Goal: Task Accomplishment & Management: Complete application form

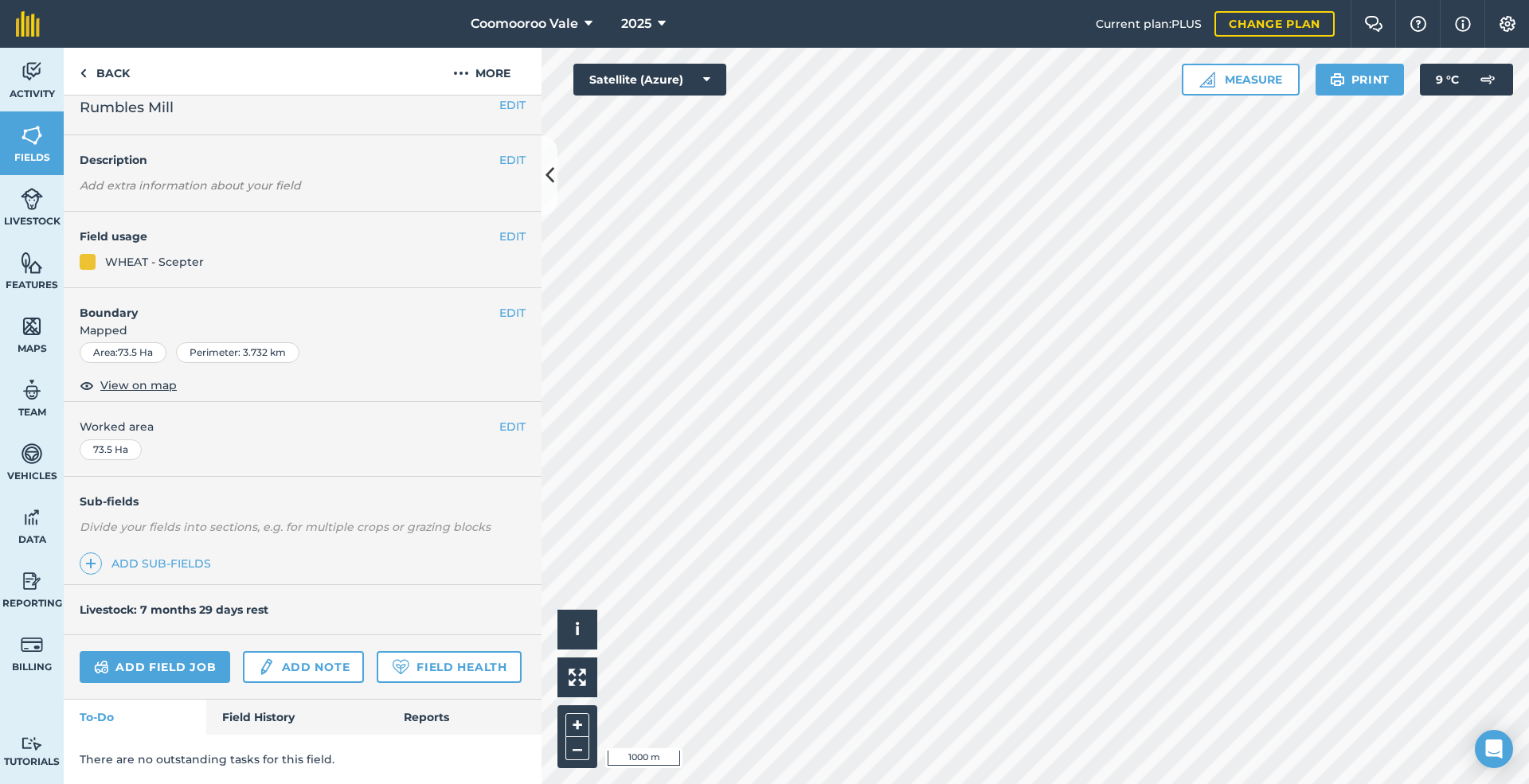
scroll to position [64, 0]
click at [259, 714] on link "Field History" at bounding box center [296, 717] width 181 height 35
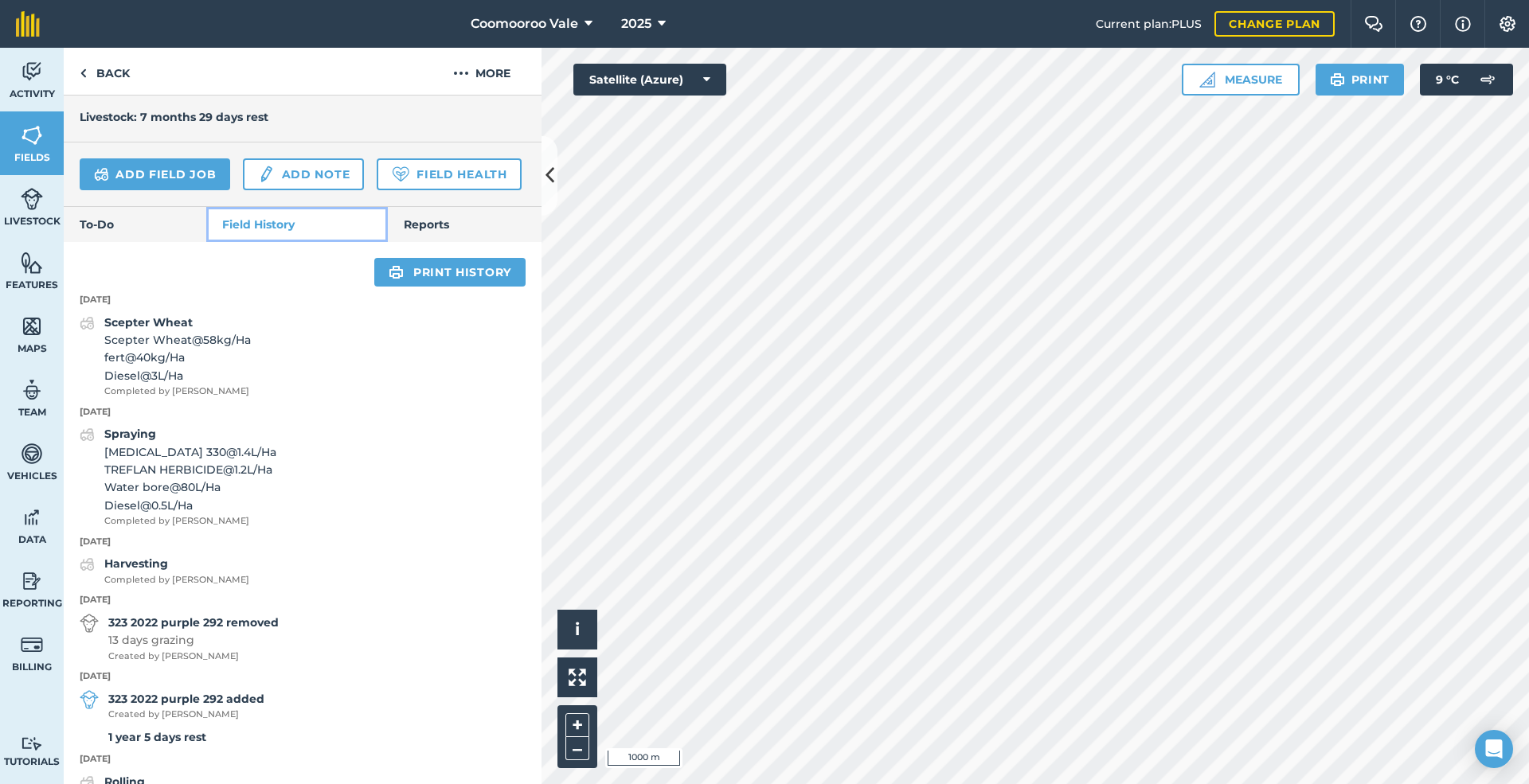
scroll to position [515, 0]
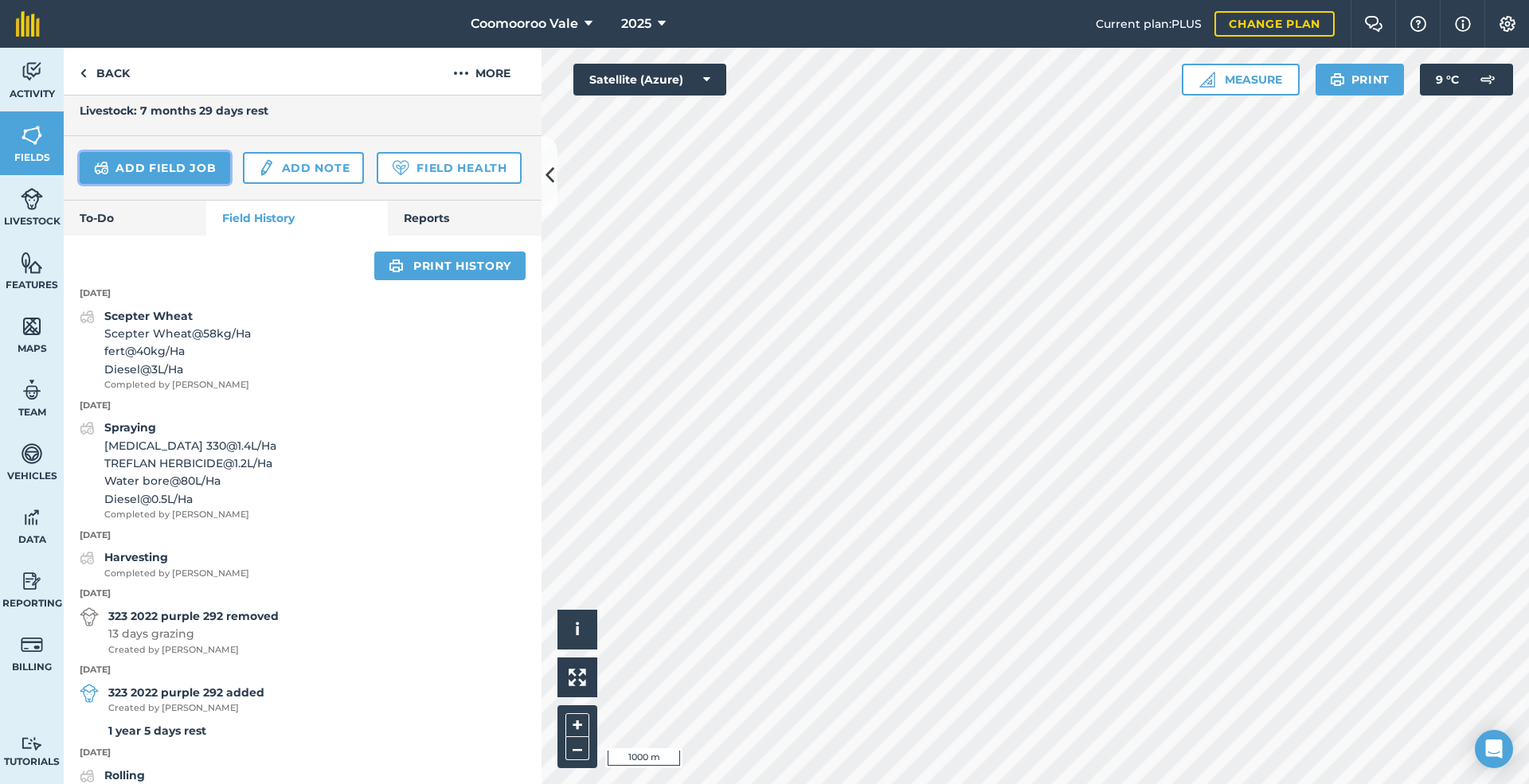
click at [160, 167] on link "Add field job" at bounding box center [155, 167] width 151 height 31
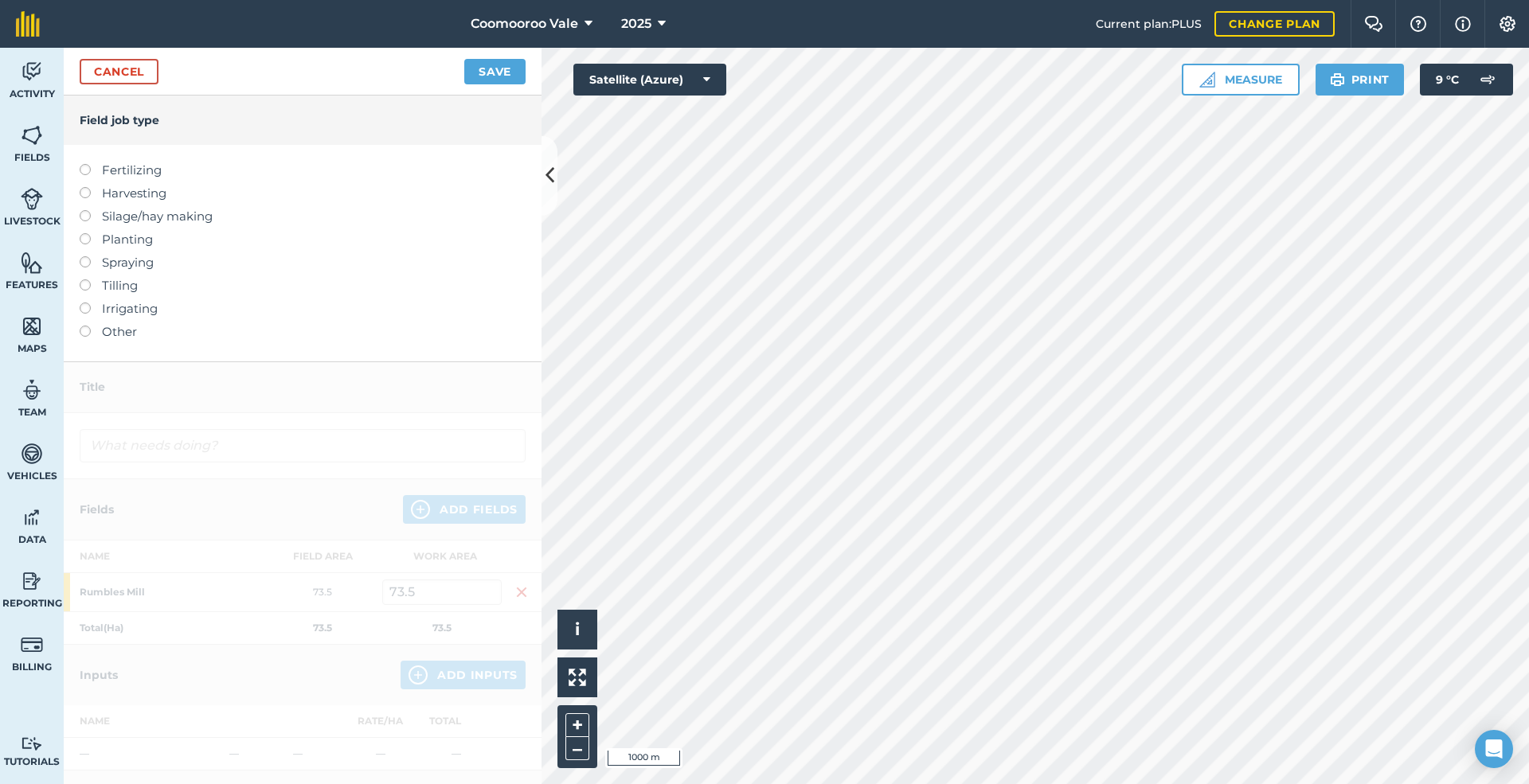
click at [86, 256] on label at bounding box center [91, 256] width 22 height 0
type input "Spraying"
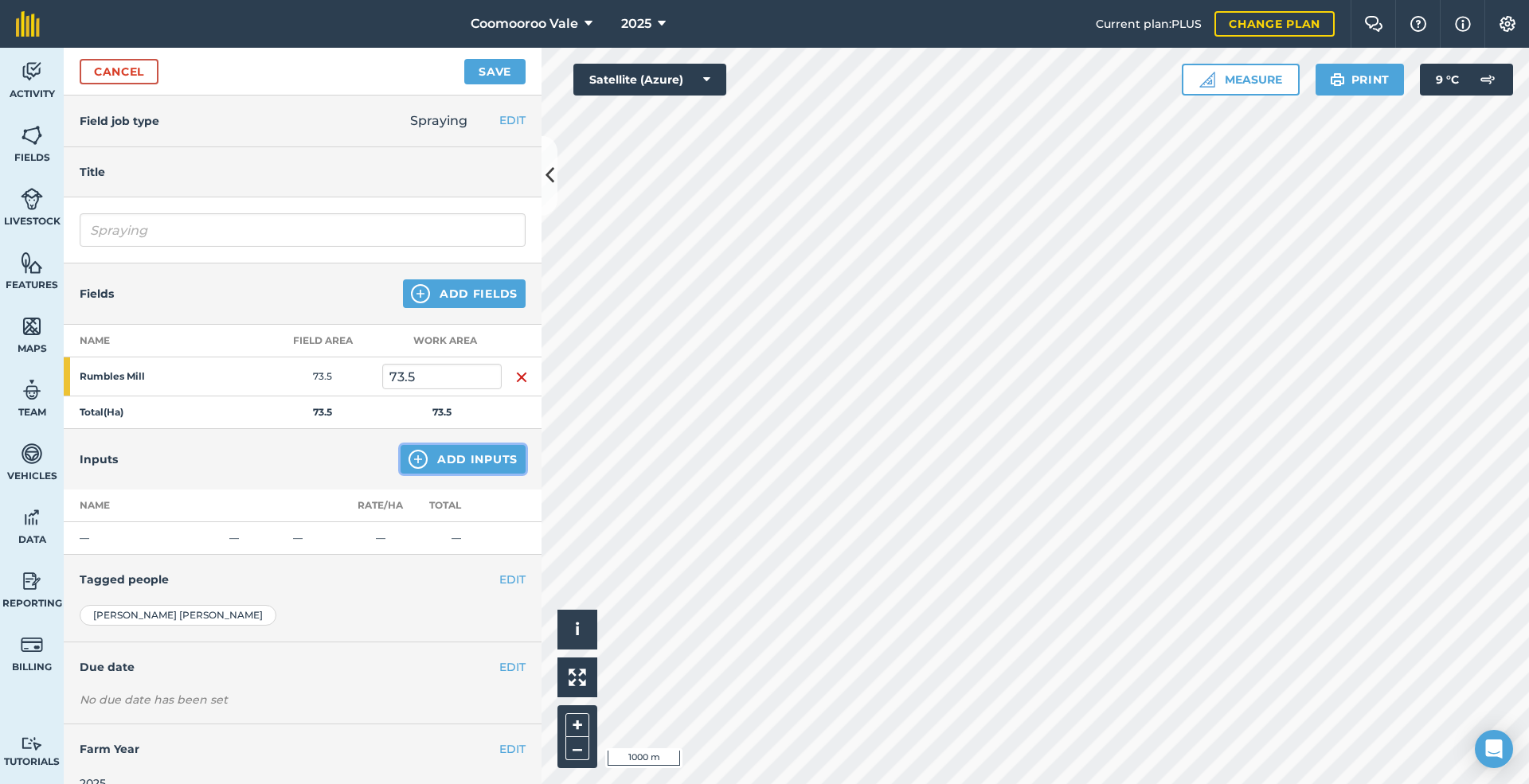
click at [447, 456] on button "Add Inputs" at bounding box center [463, 459] width 125 height 29
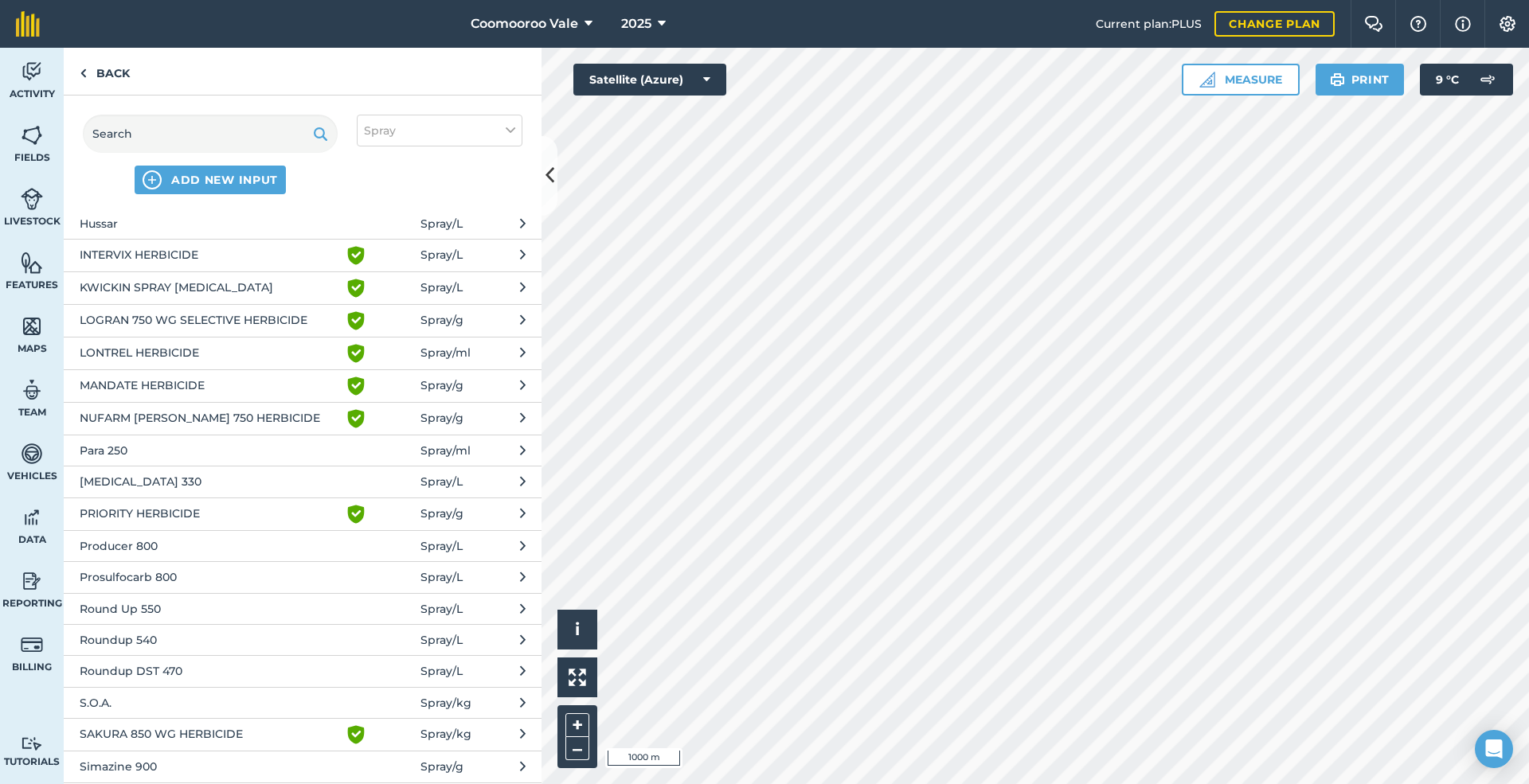
scroll to position [717, 0]
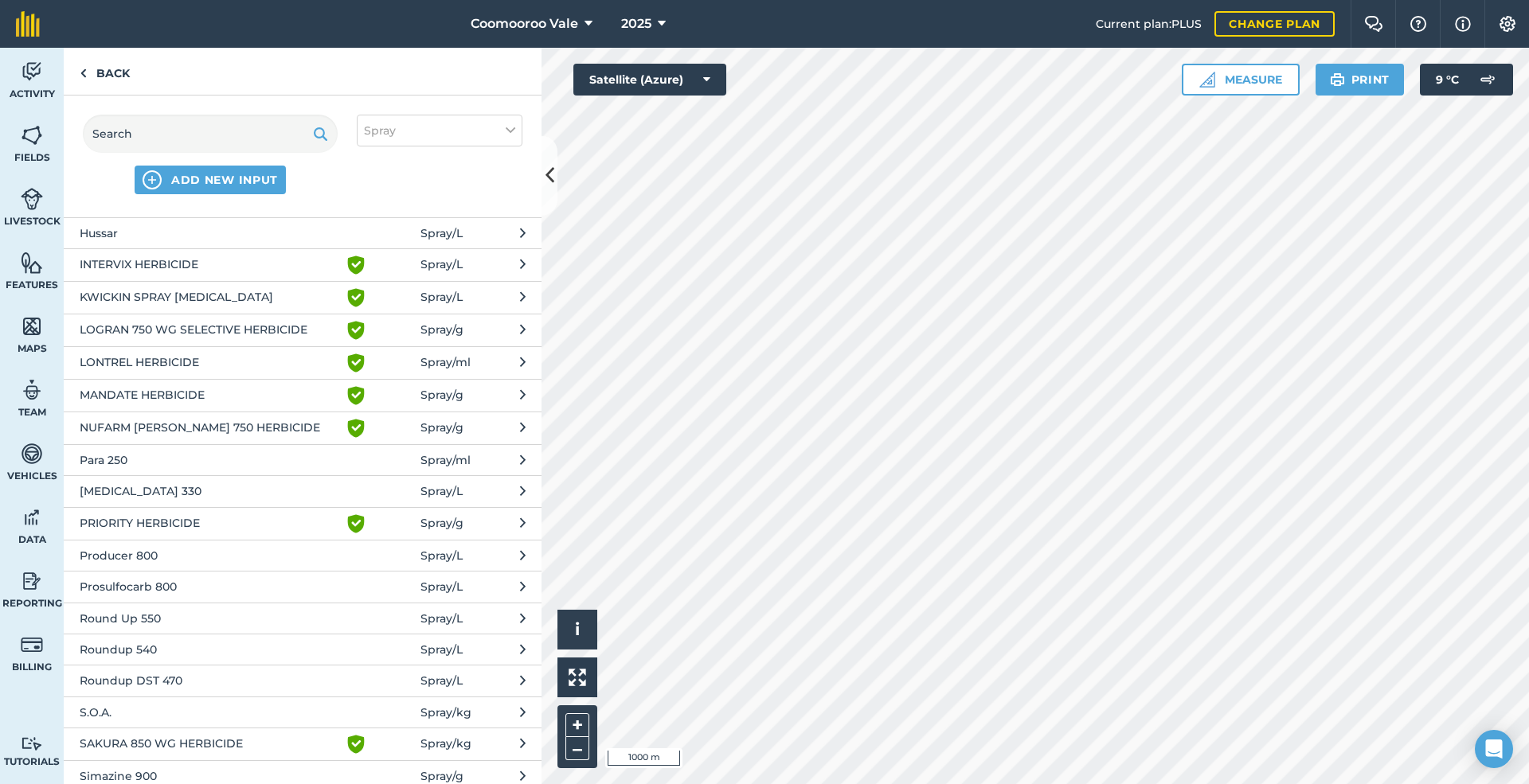
click at [183, 482] on span "[MEDICAL_DATA] 330" at bounding box center [210, 490] width 261 height 17
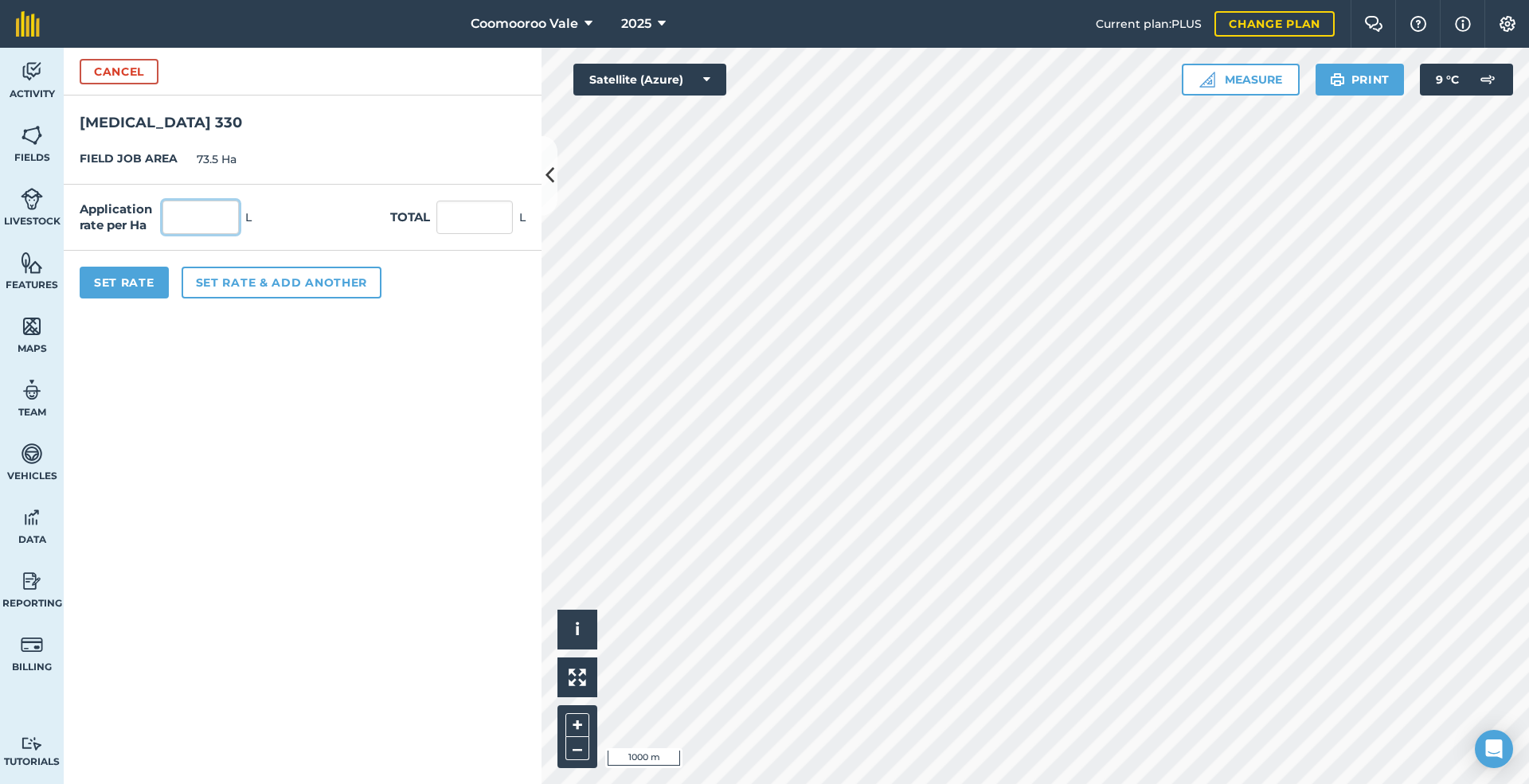
click at [200, 217] on input "text" at bounding box center [200, 216] width 76 height 33
type input "0.5"
type input "36.75"
click at [121, 271] on button "Set Rate" at bounding box center [124, 282] width 89 height 31
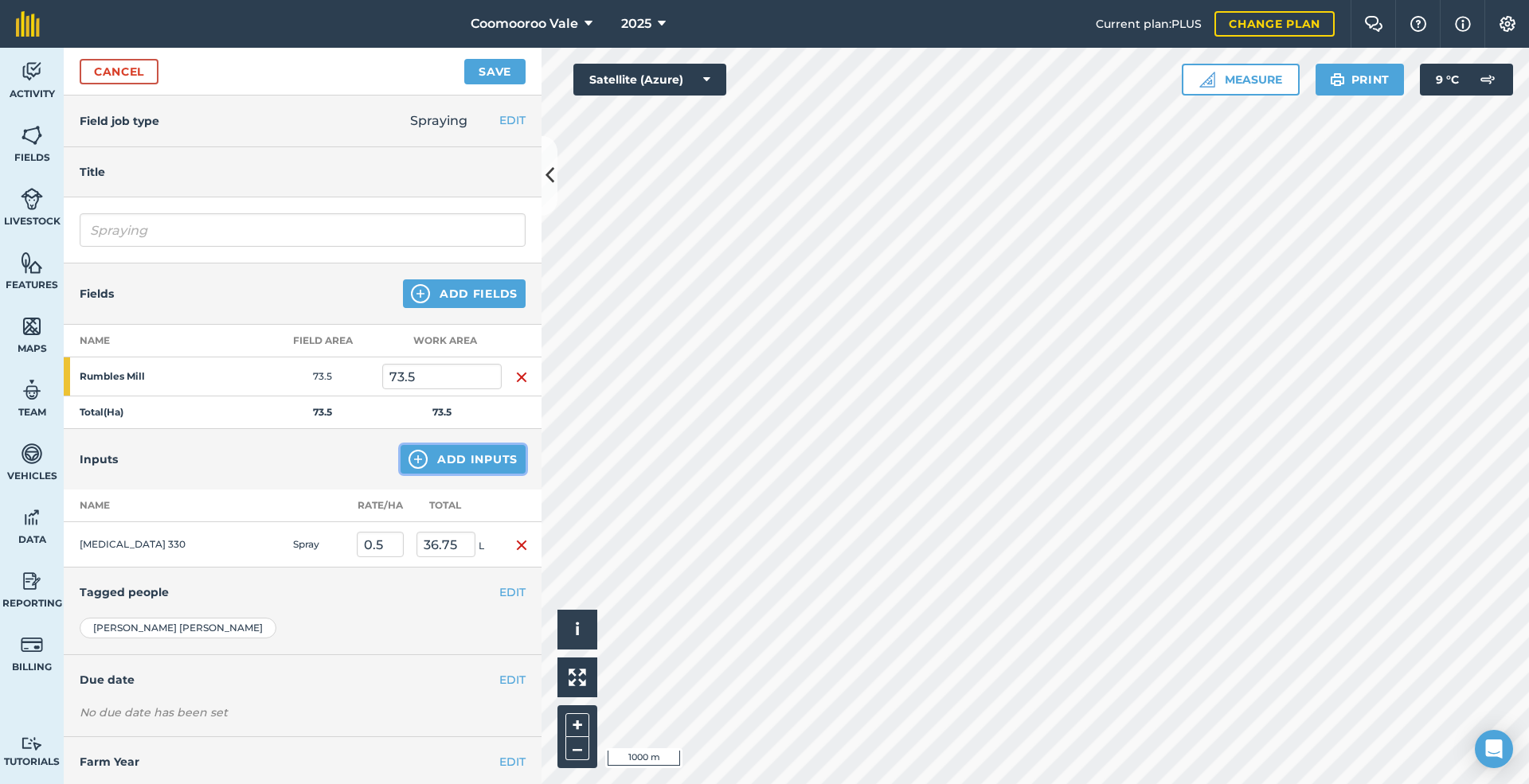
click at [431, 456] on button "Add Inputs" at bounding box center [463, 459] width 125 height 29
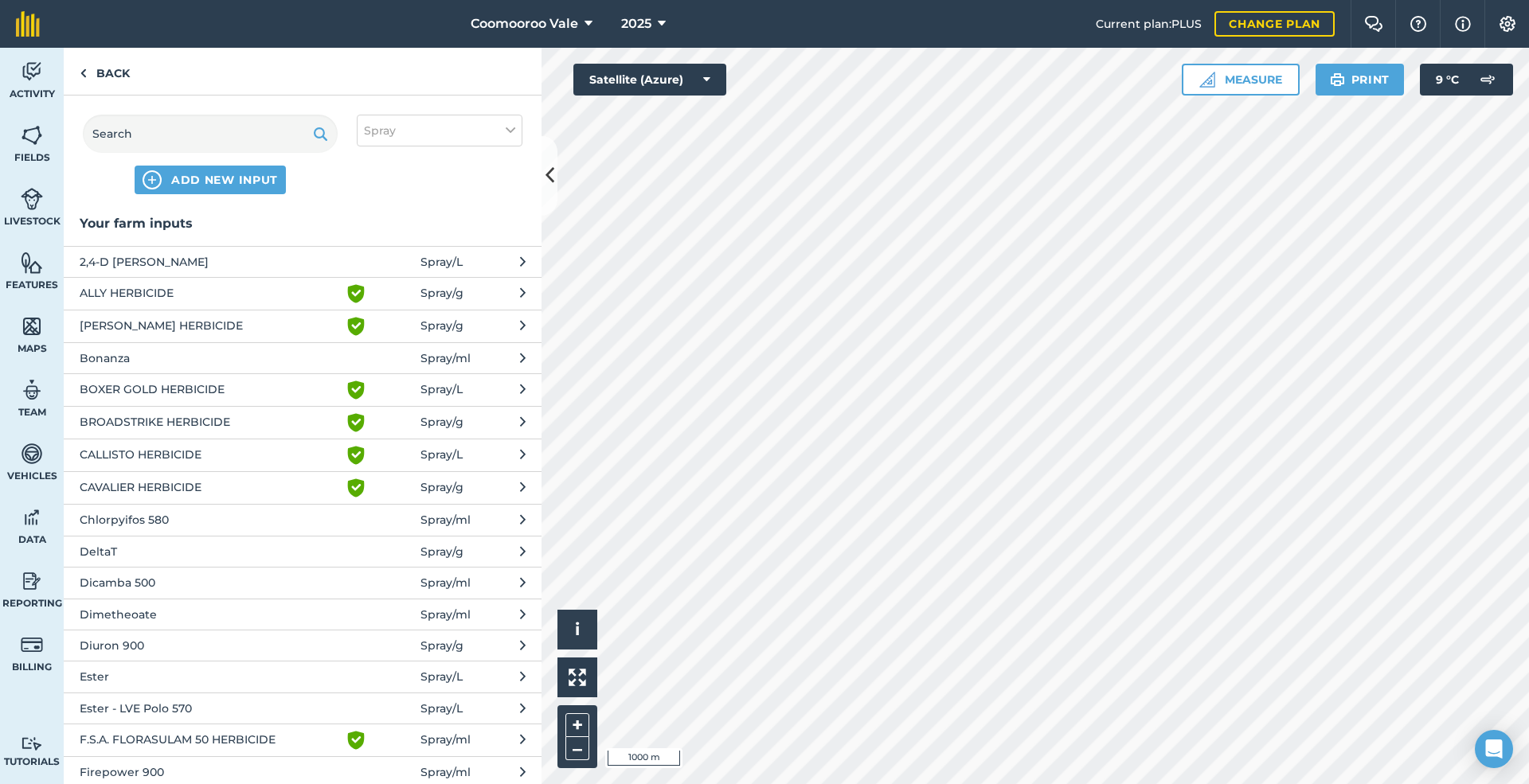
click at [196, 551] on span "DeltaT" at bounding box center [210, 551] width 261 height 17
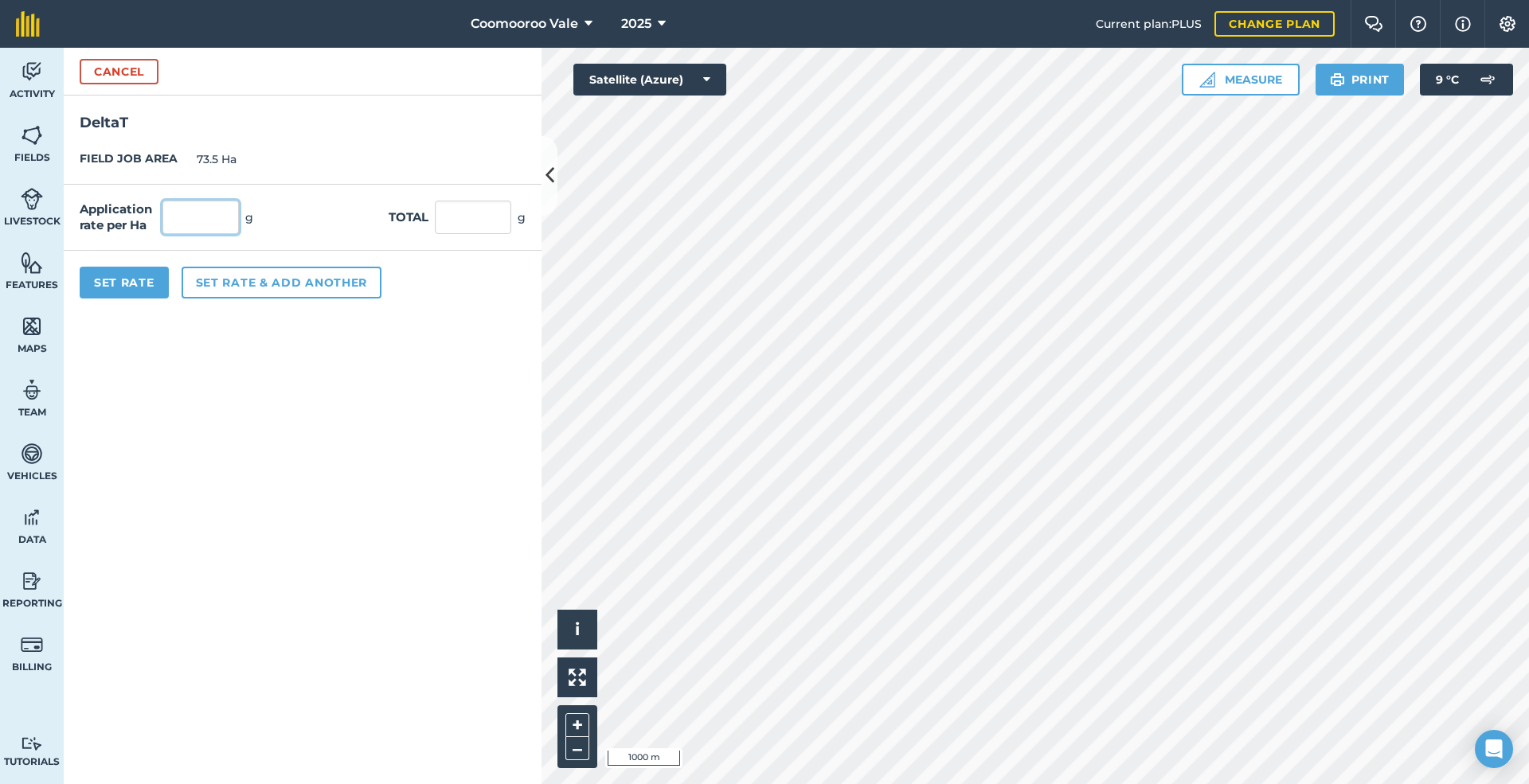
click at [221, 215] on input "text" at bounding box center [200, 216] width 76 height 33
type input "2"
type input "147"
click at [142, 281] on button "Set Rate" at bounding box center [124, 282] width 89 height 31
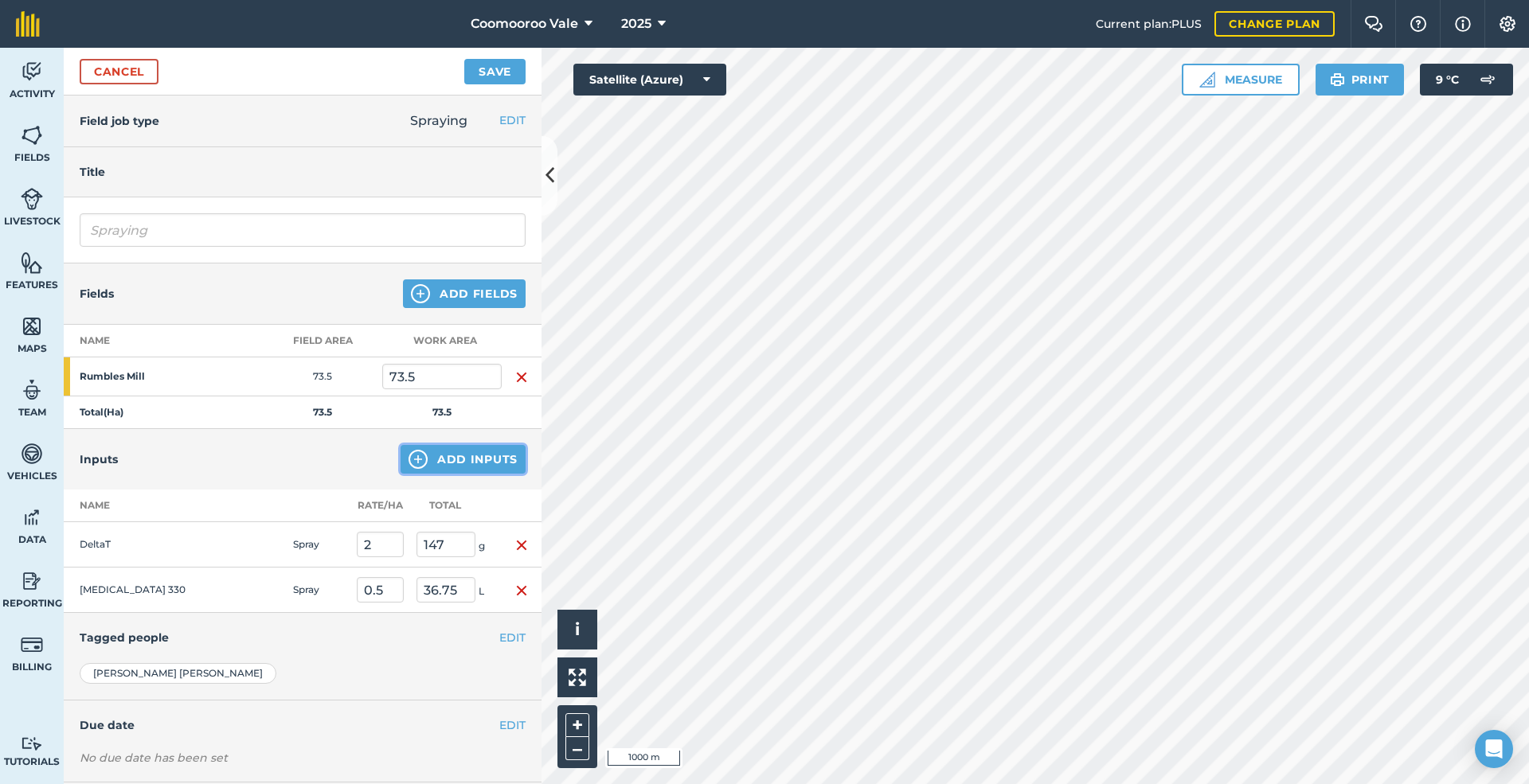
click at [419, 455] on button "Add Inputs" at bounding box center [463, 459] width 125 height 29
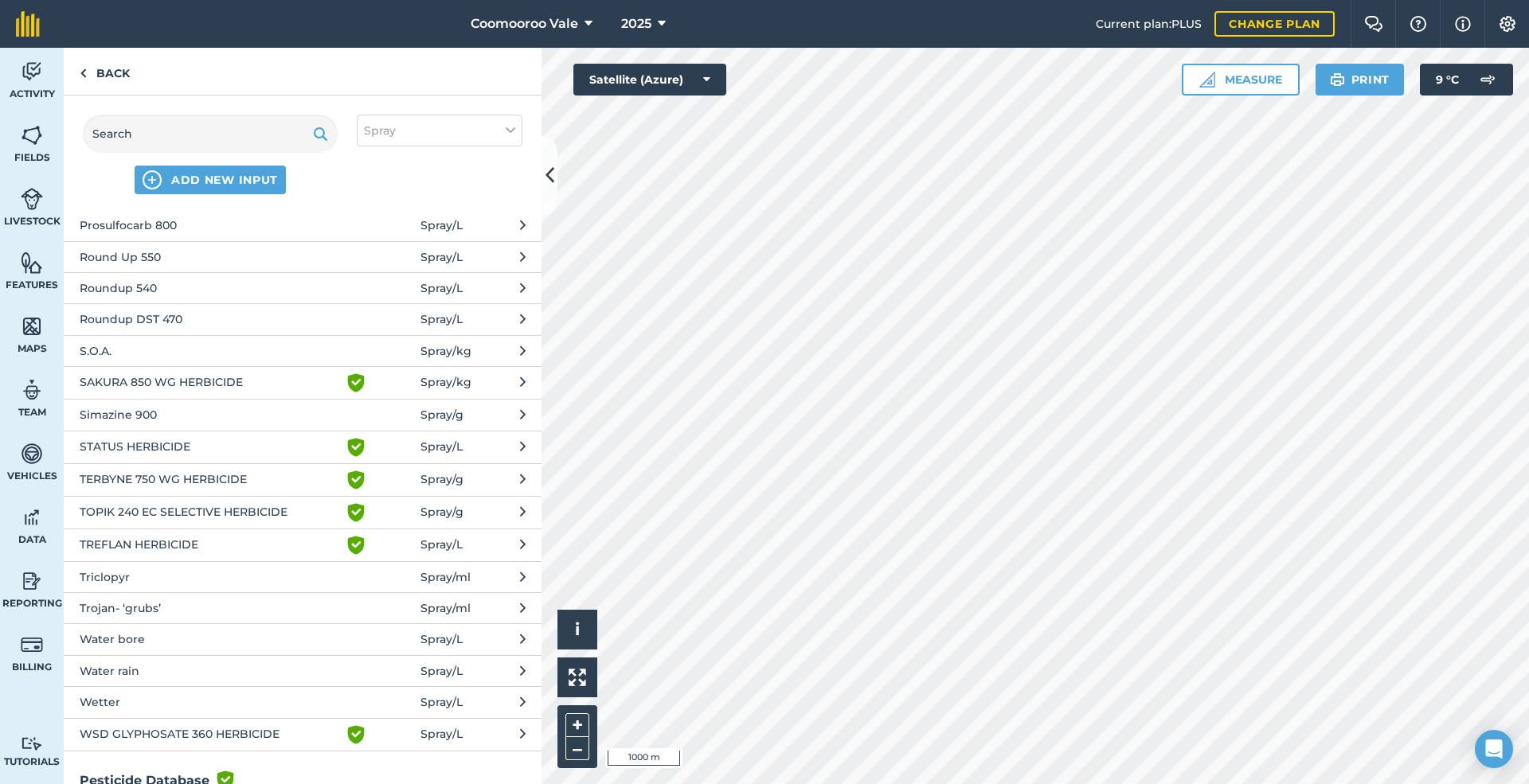
scroll to position [1088, 0]
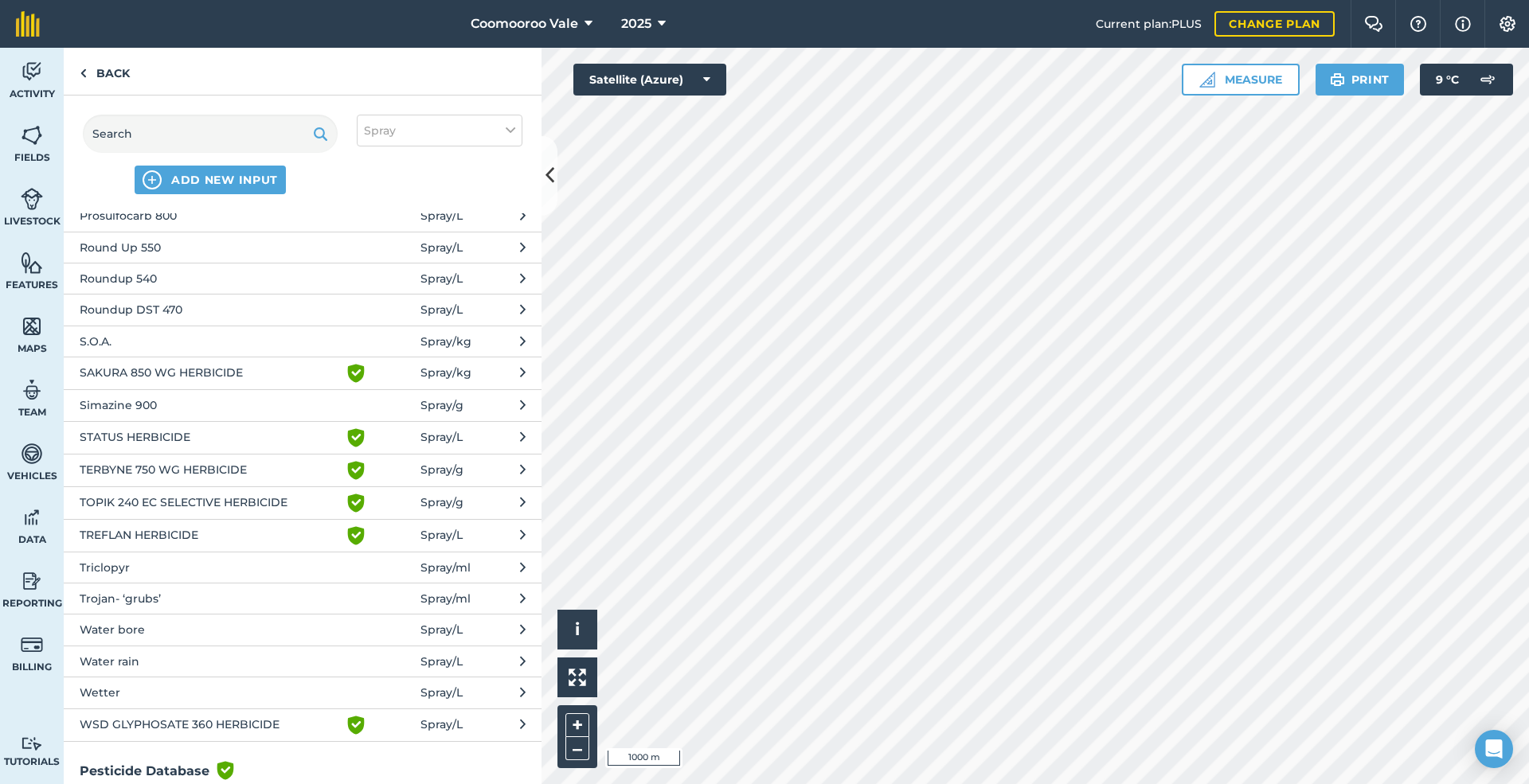
click at [157, 626] on span "Water bore" at bounding box center [210, 629] width 261 height 17
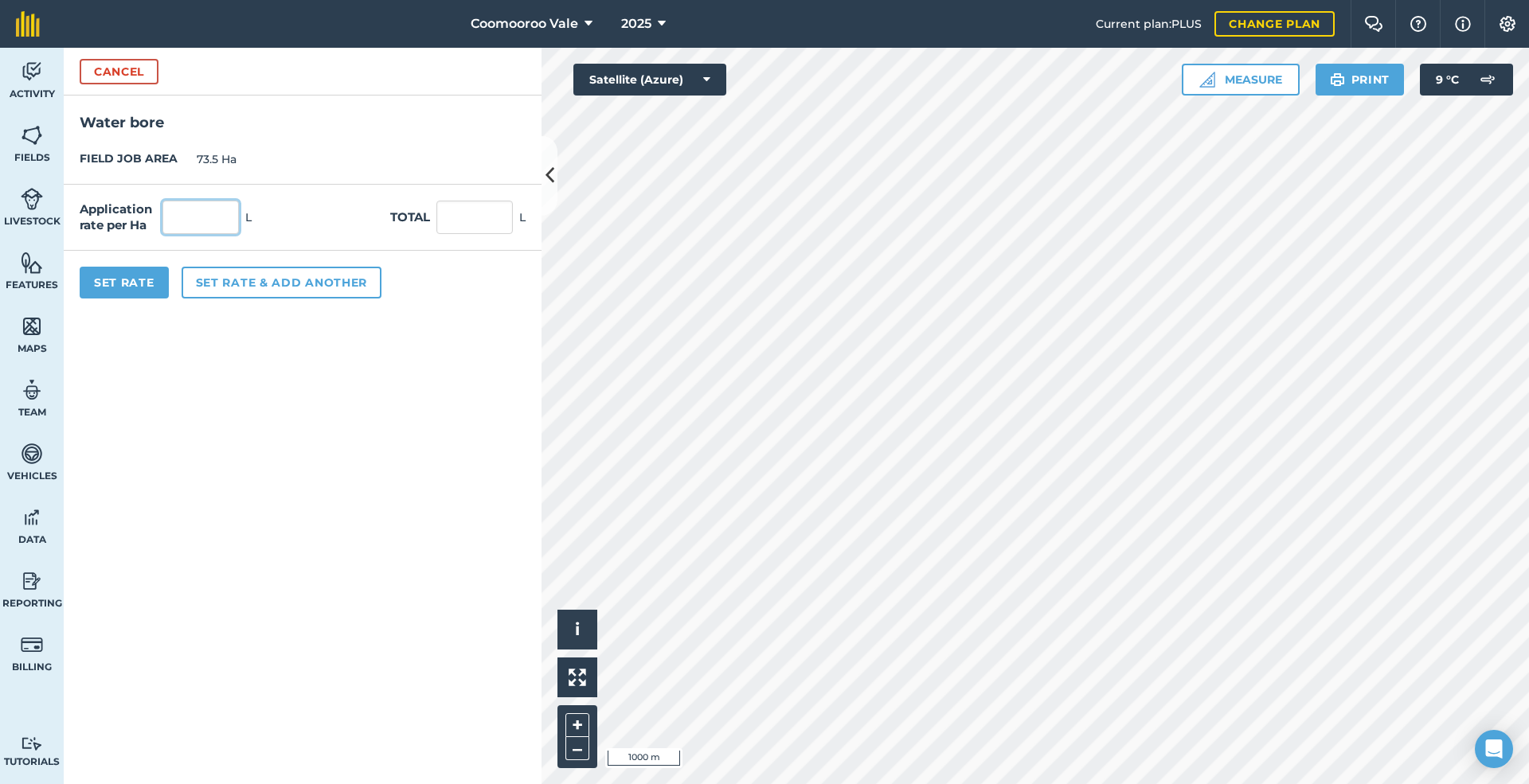
click at [214, 215] on input "text" at bounding box center [200, 216] width 76 height 33
type input "80"
type input "5,880"
click at [130, 280] on button "Set Rate" at bounding box center [124, 282] width 89 height 31
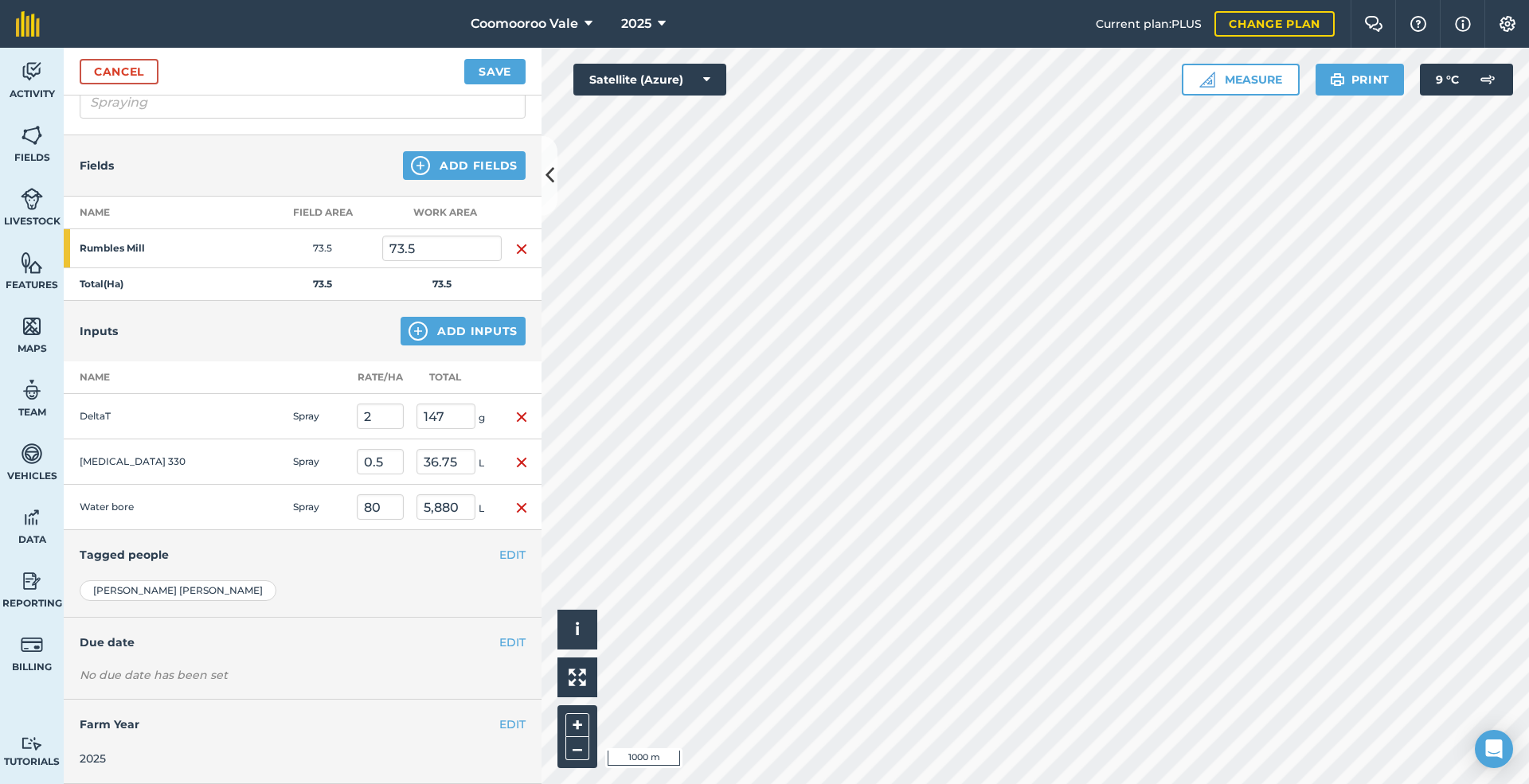
scroll to position [130, 0]
click at [499, 640] on button "EDIT" at bounding box center [512, 642] width 26 height 17
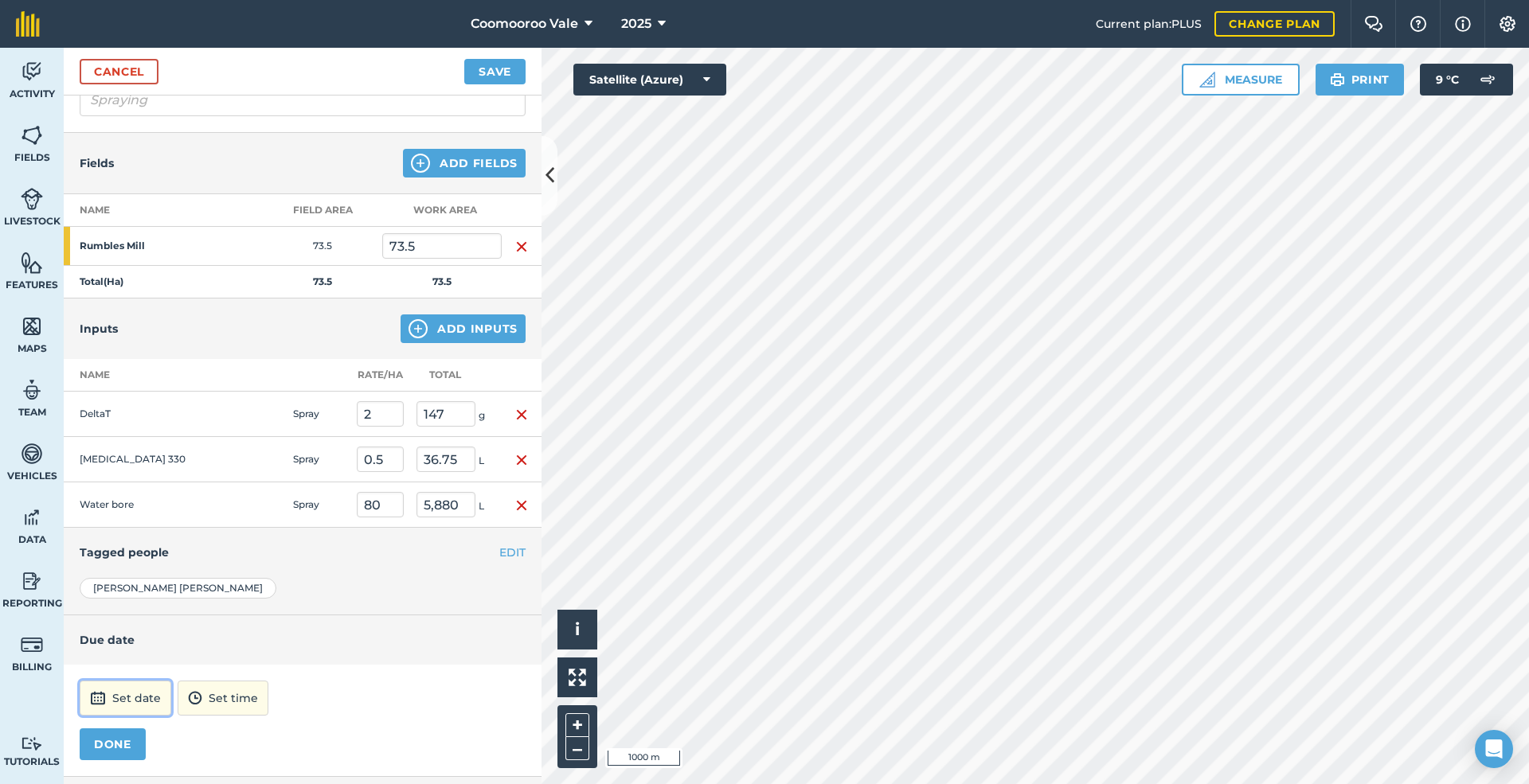
click at [121, 696] on button "Set date" at bounding box center [126, 698] width 92 height 35
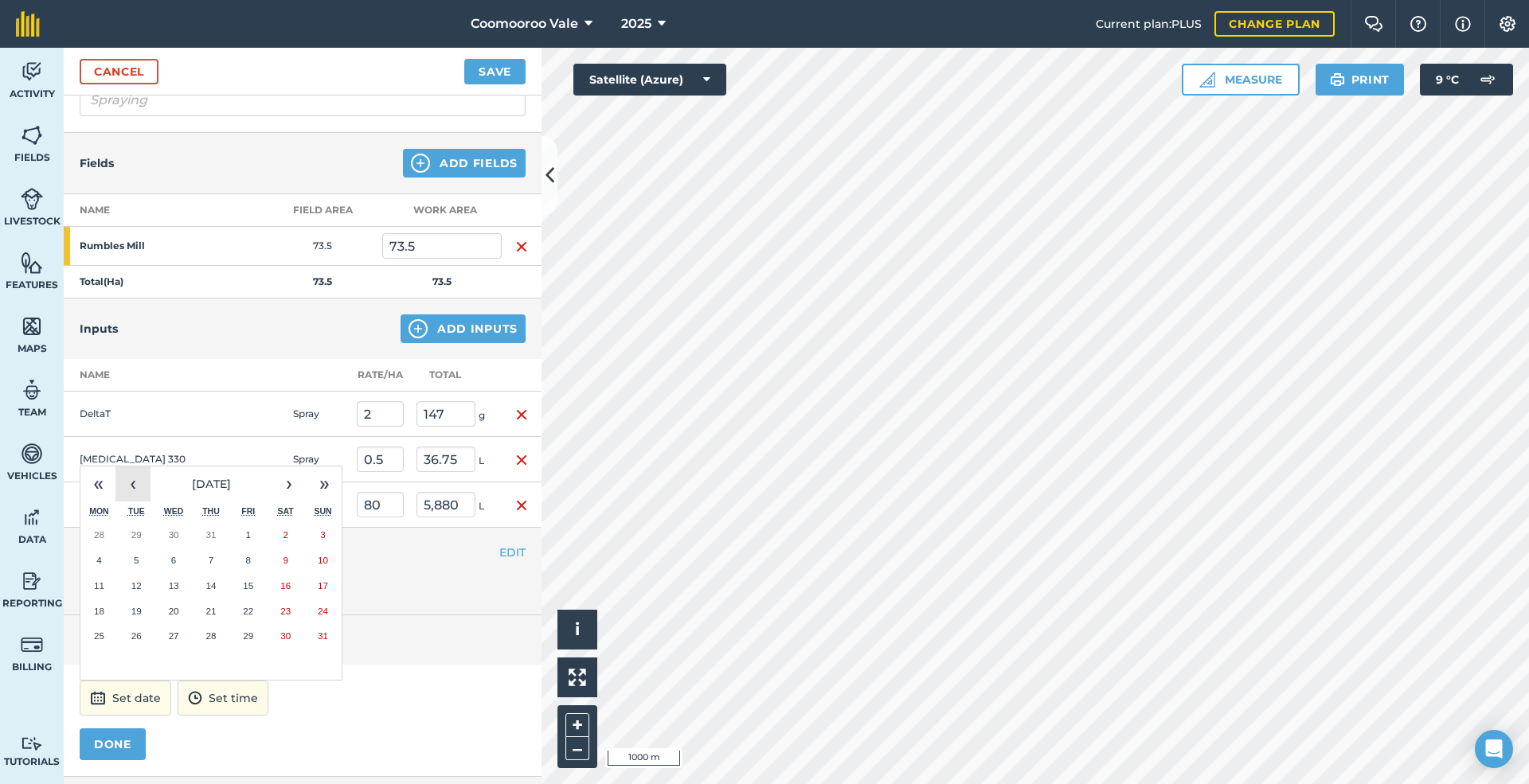
click at [137, 489] on button "‹" at bounding box center [133, 483] width 35 height 35
click at [175, 634] on abbr "25" at bounding box center [174, 636] width 11 height 11
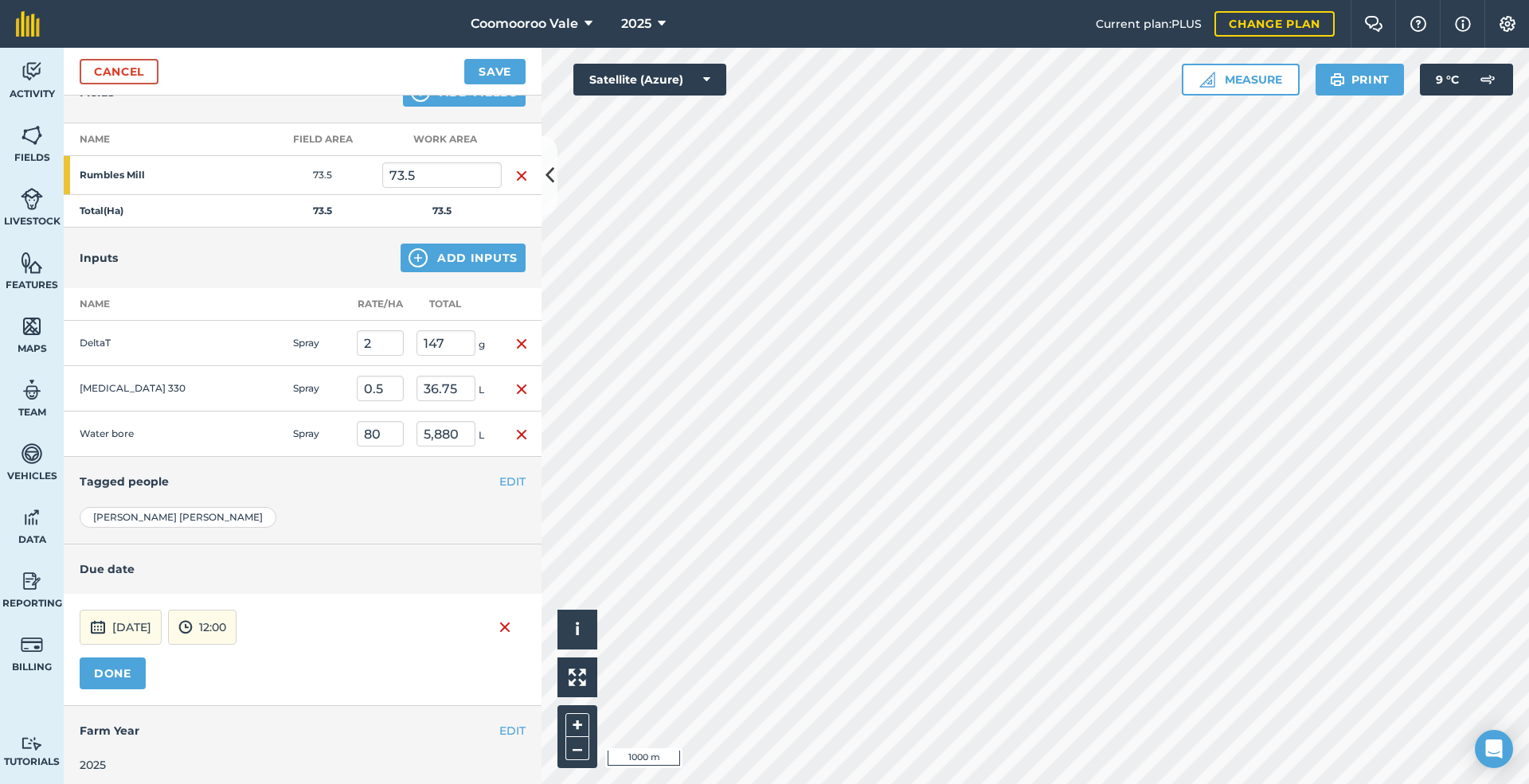
scroll to position [208, 0]
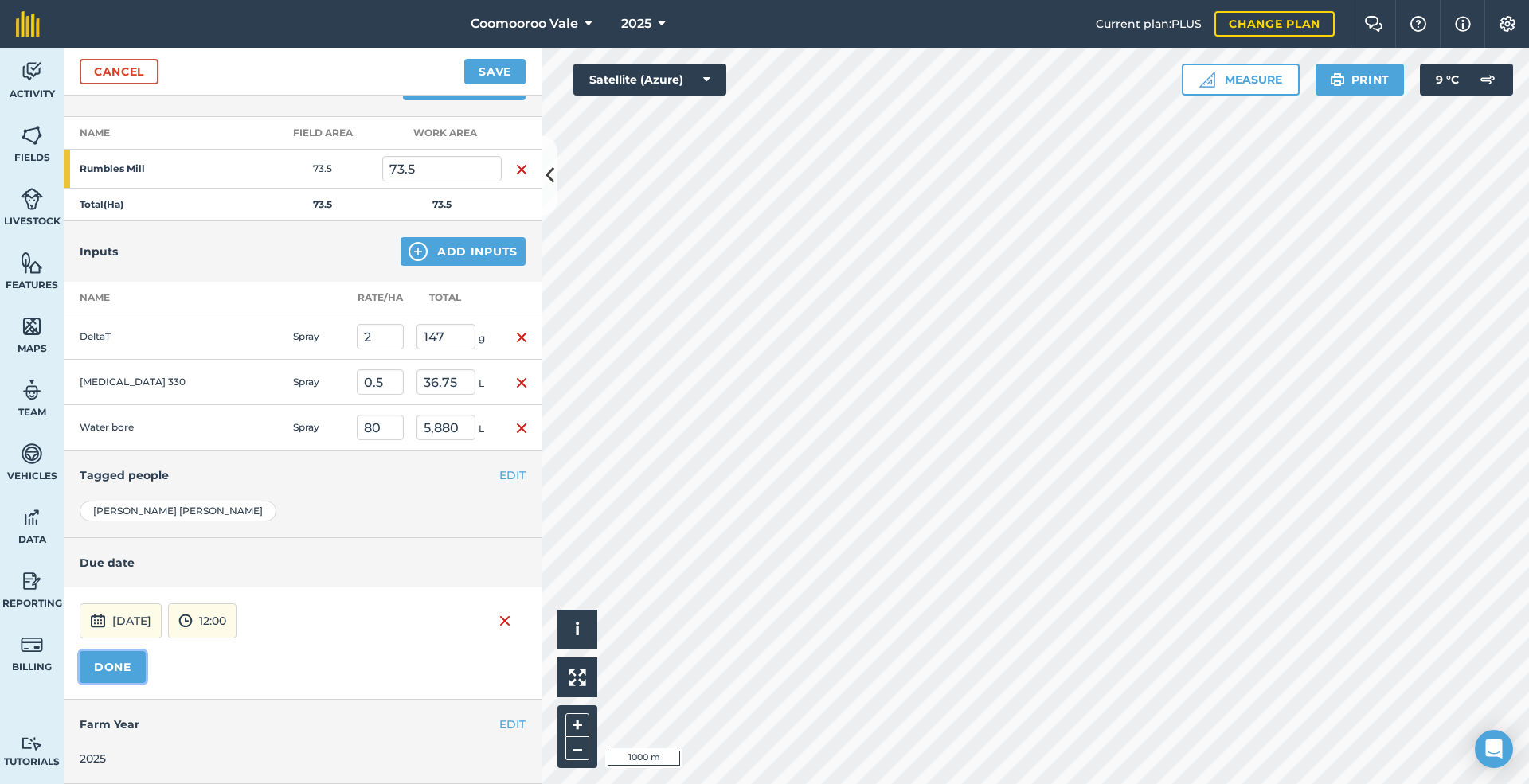
click at [113, 662] on button "DONE" at bounding box center [113, 666] width 66 height 31
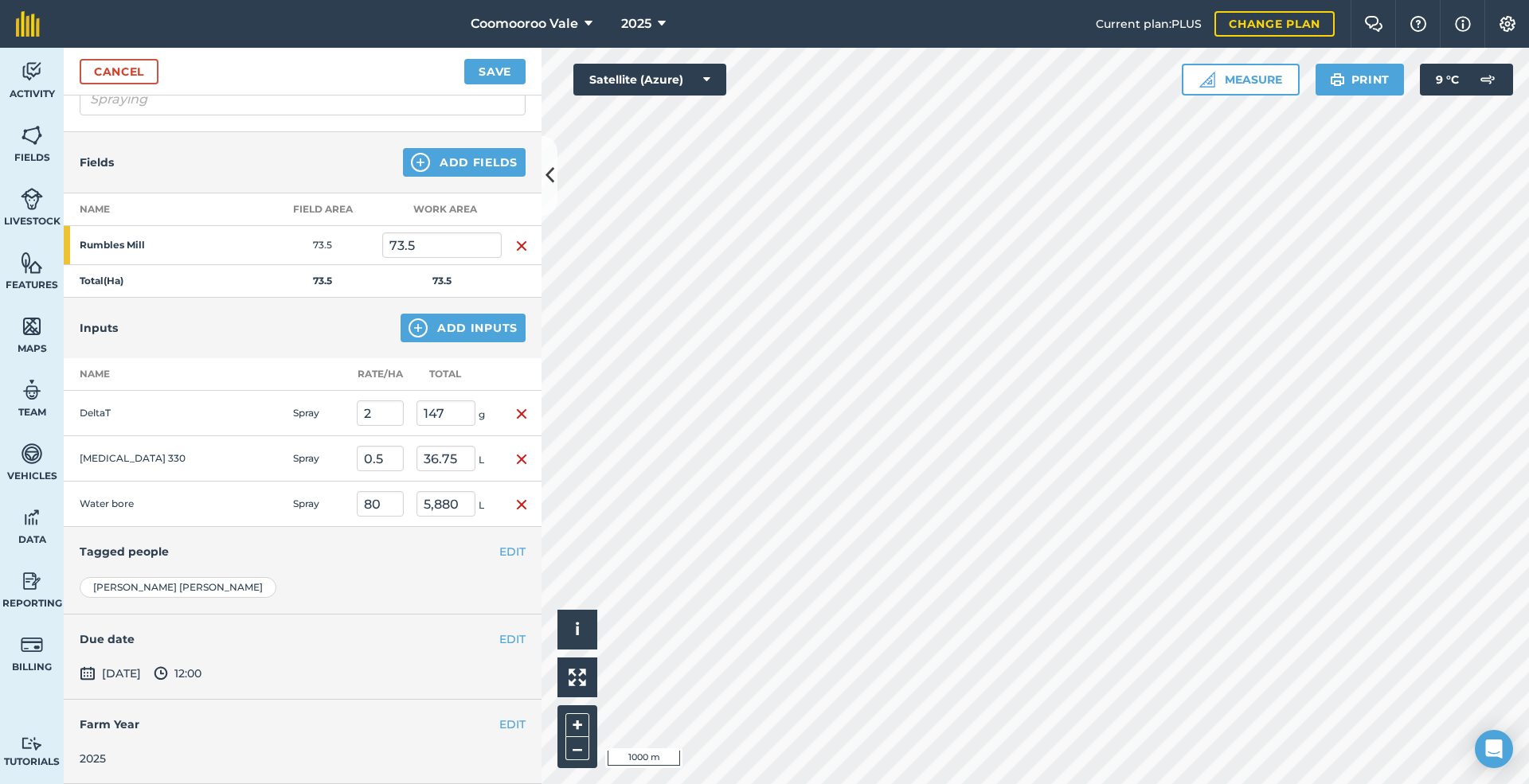
scroll to position [134, 0]
click at [489, 70] on button "Save" at bounding box center [495, 72] width 61 height 25
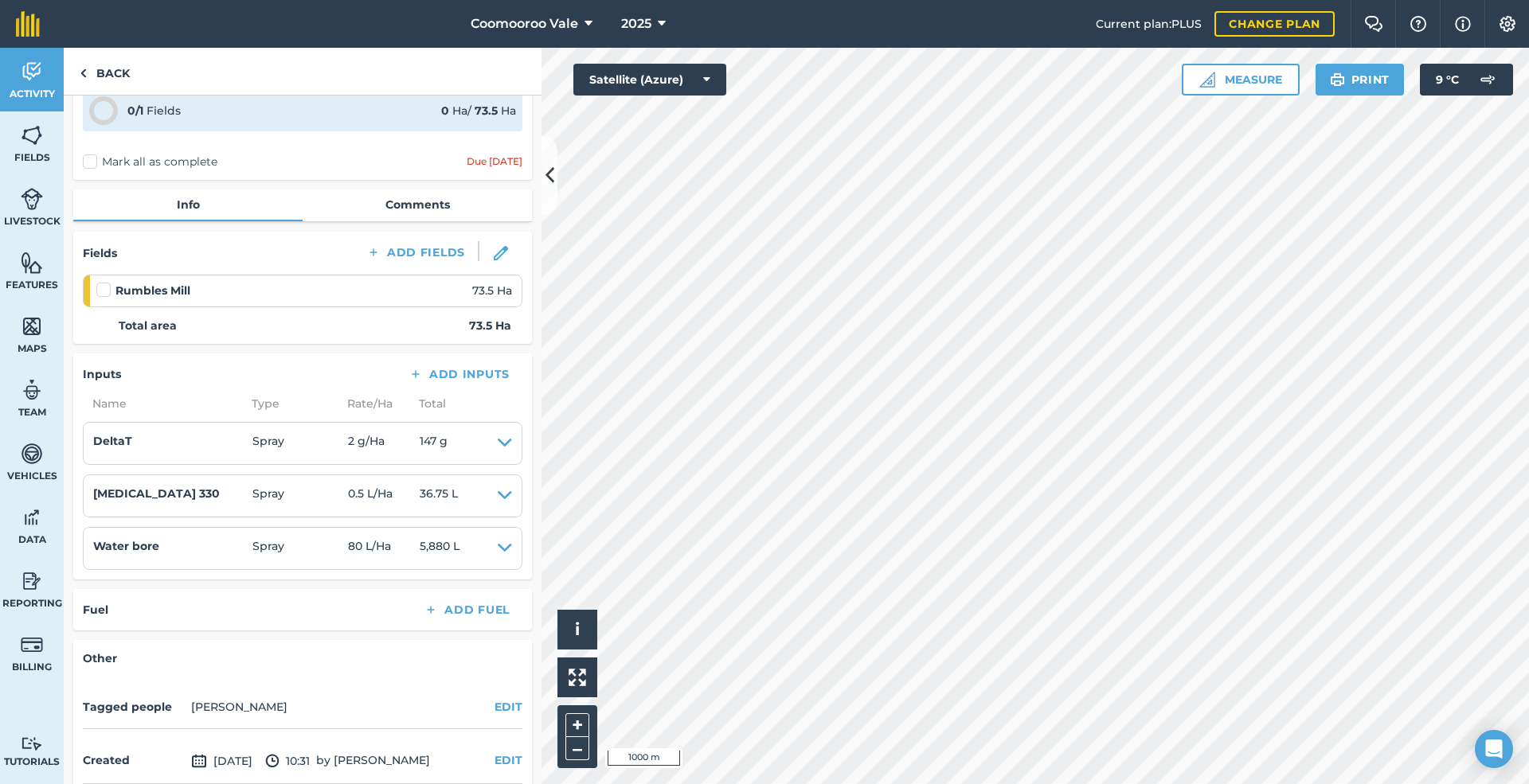
scroll to position [80, 0]
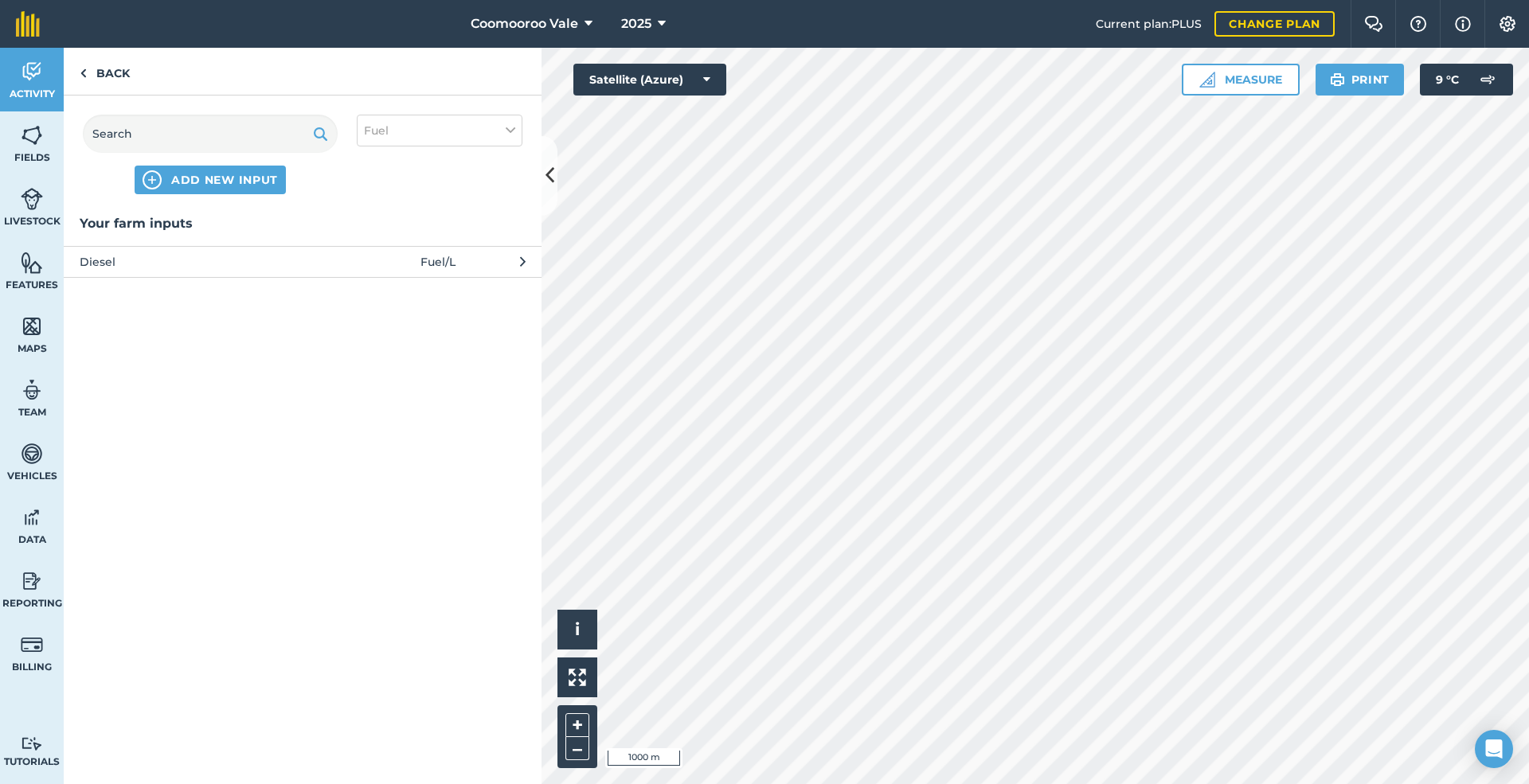
click at [331, 262] on span "Diesel" at bounding box center [210, 261] width 261 height 17
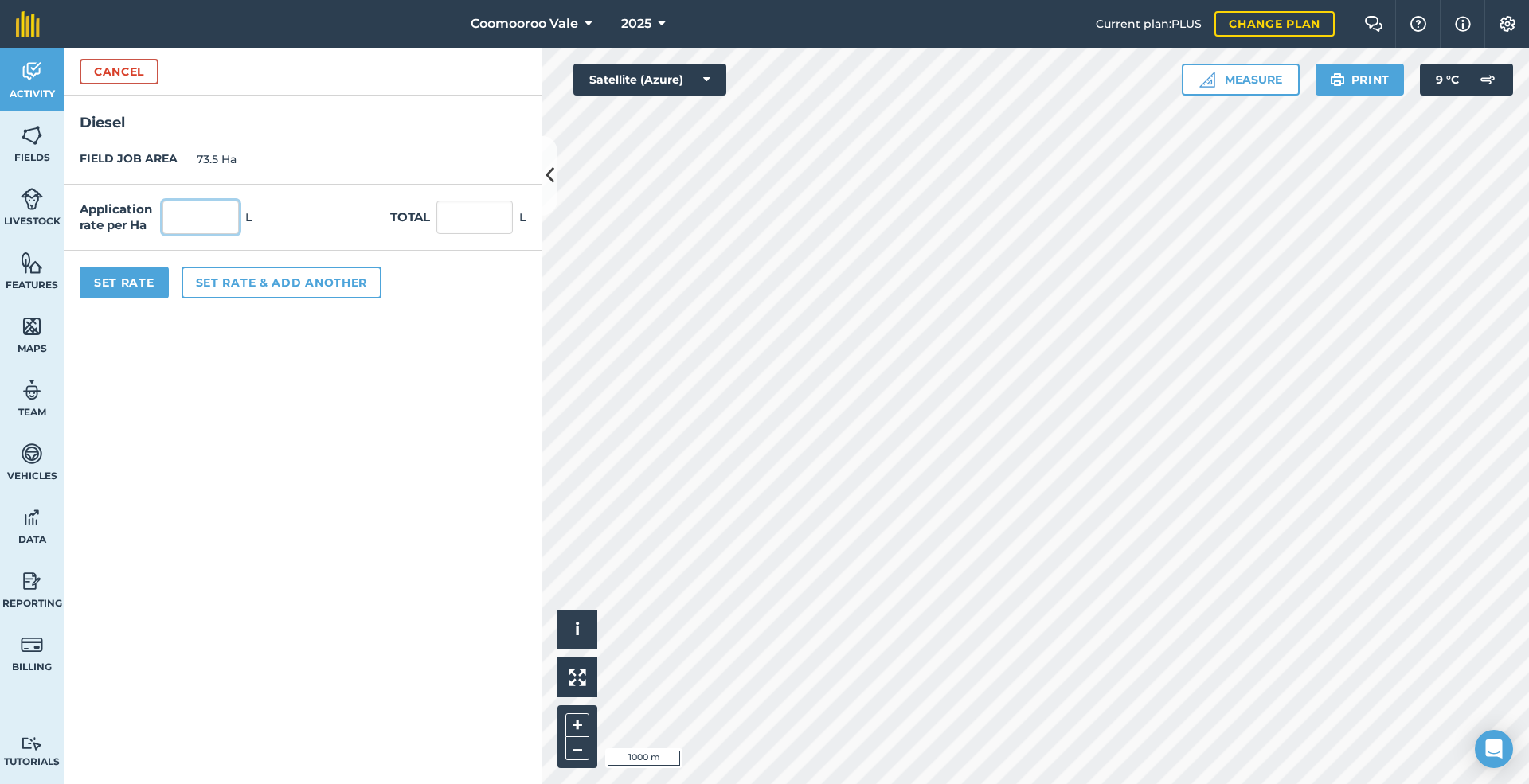
click at [231, 221] on input "text" at bounding box center [200, 216] width 76 height 33
type input "0.5"
type input "36.75"
click at [107, 276] on button "Set Rate" at bounding box center [124, 282] width 89 height 31
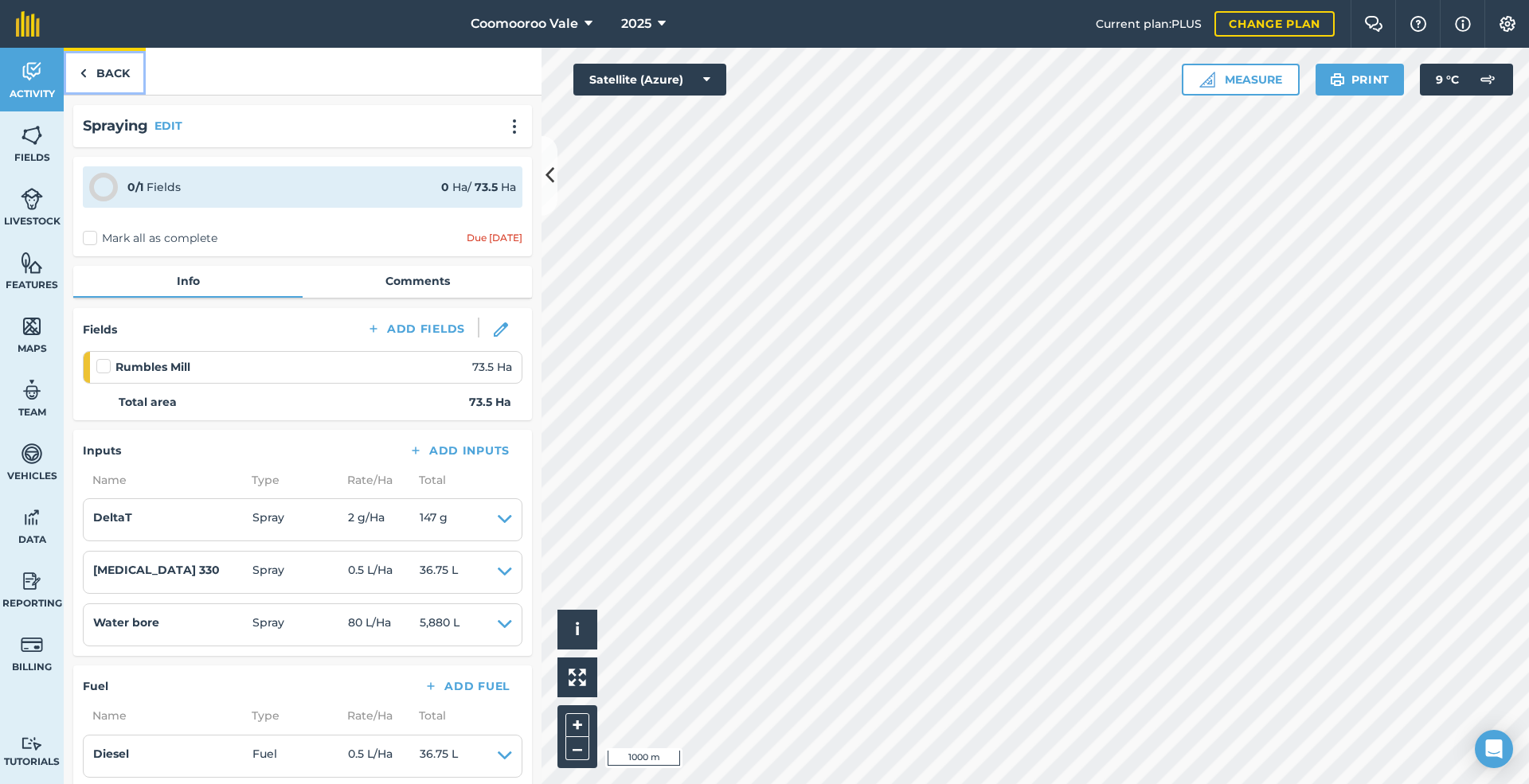
click at [115, 65] on link "Back" at bounding box center [104, 71] width 82 height 47
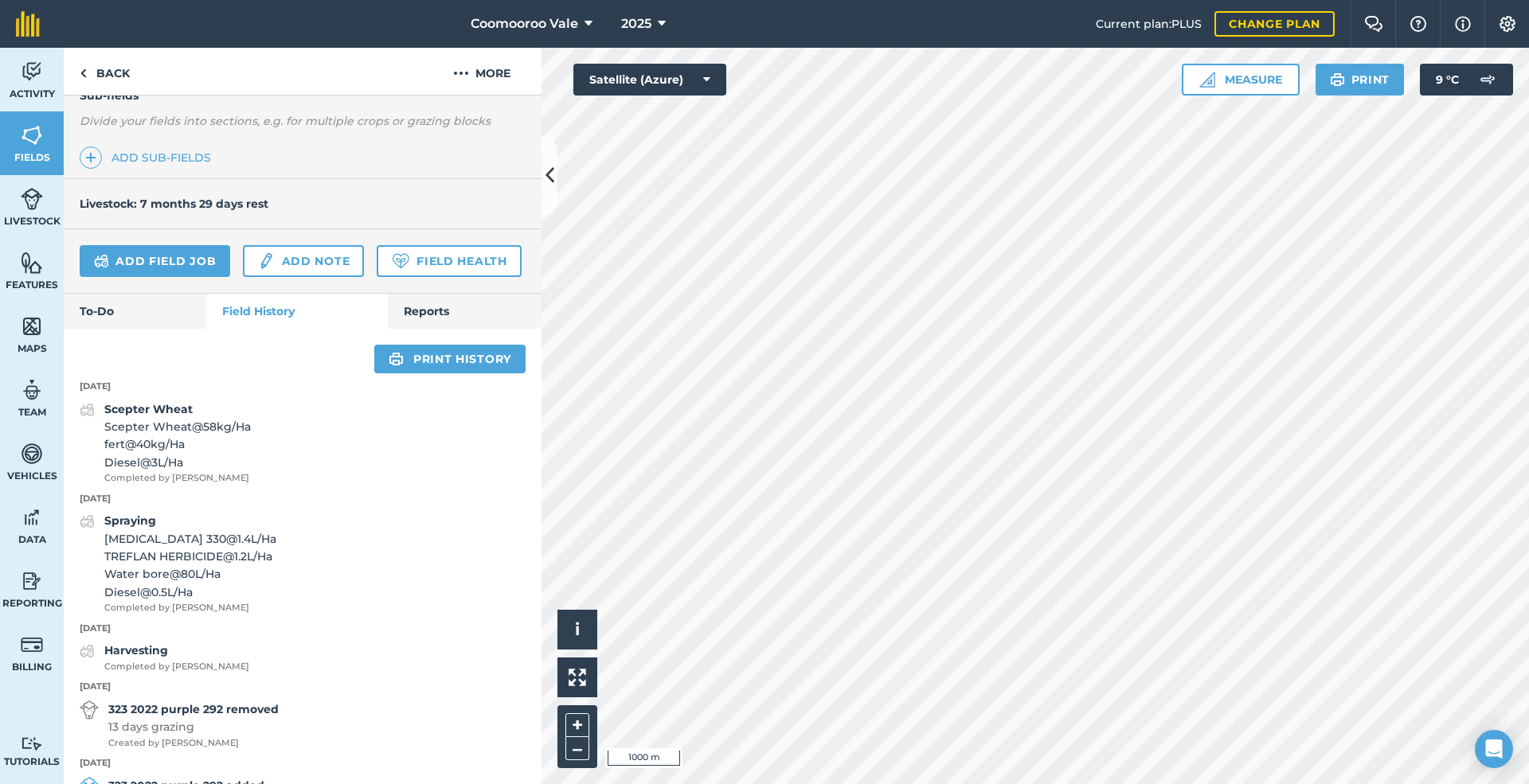
scroll to position [424, 0]
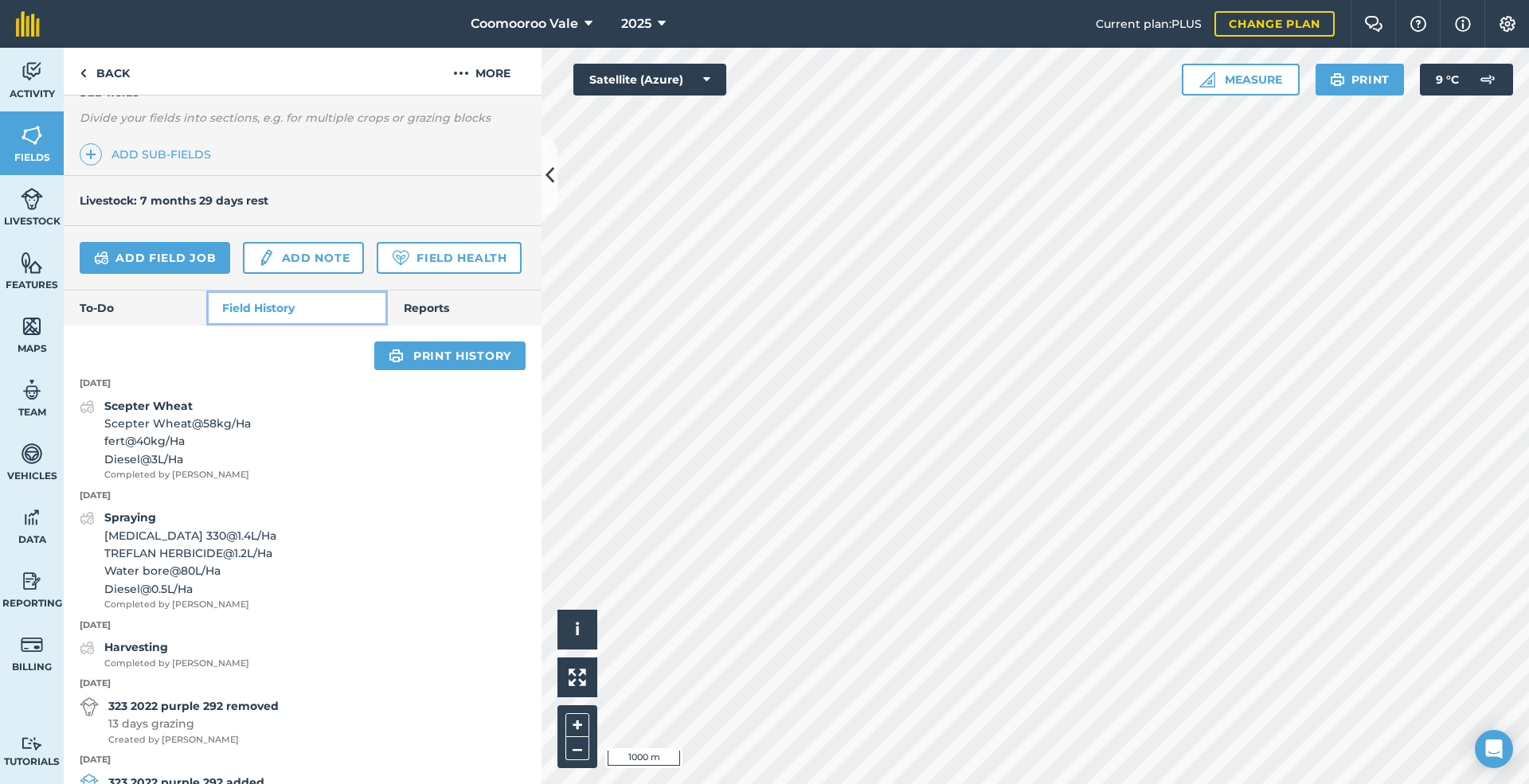
click at [270, 326] on link "Field History" at bounding box center [296, 308] width 181 height 35
click at [161, 249] on link "Add field job" at bounding box center [155, 257] width 151 height 31
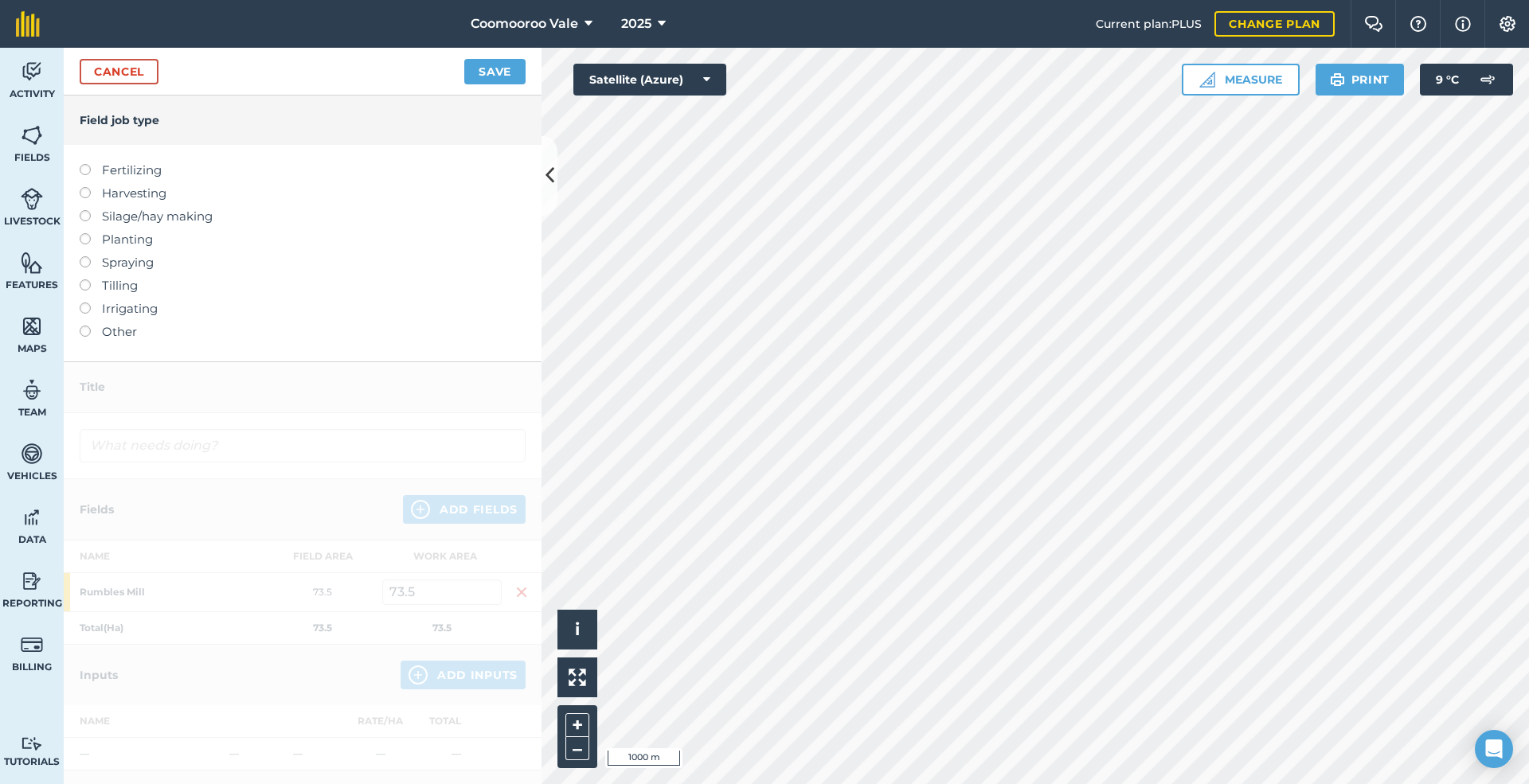
click at [86, 256] on label at bounding box center [91, 256] width 22 height 0
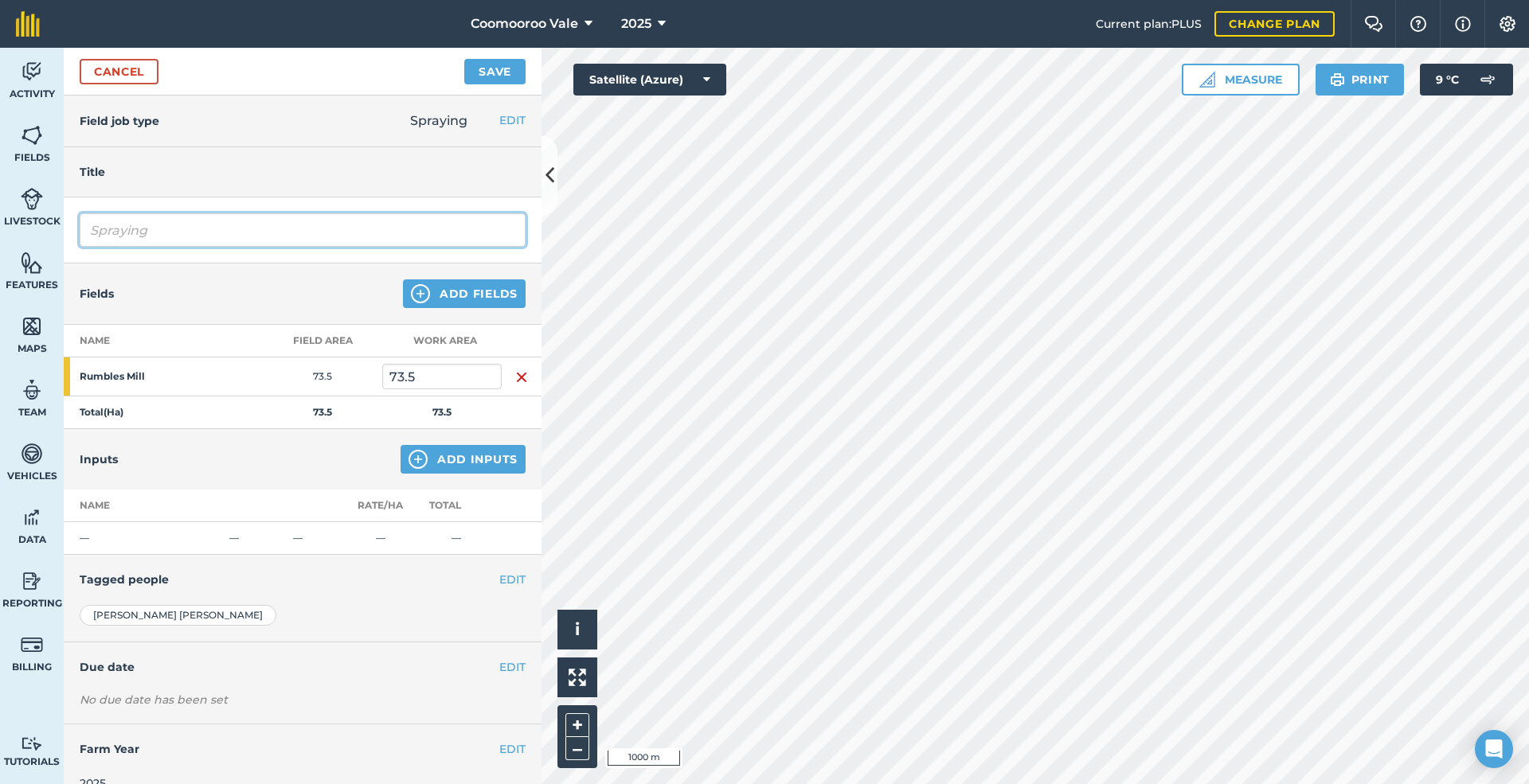
click at [166, 233] on input "Spraying" at bounding box center [303, 230] width 446 height 33
type input "S"
type input "post seed pre em spray"
click at [437, 460] on button "Add Inputs" at bounding box center [463, 459] width 125 height 29
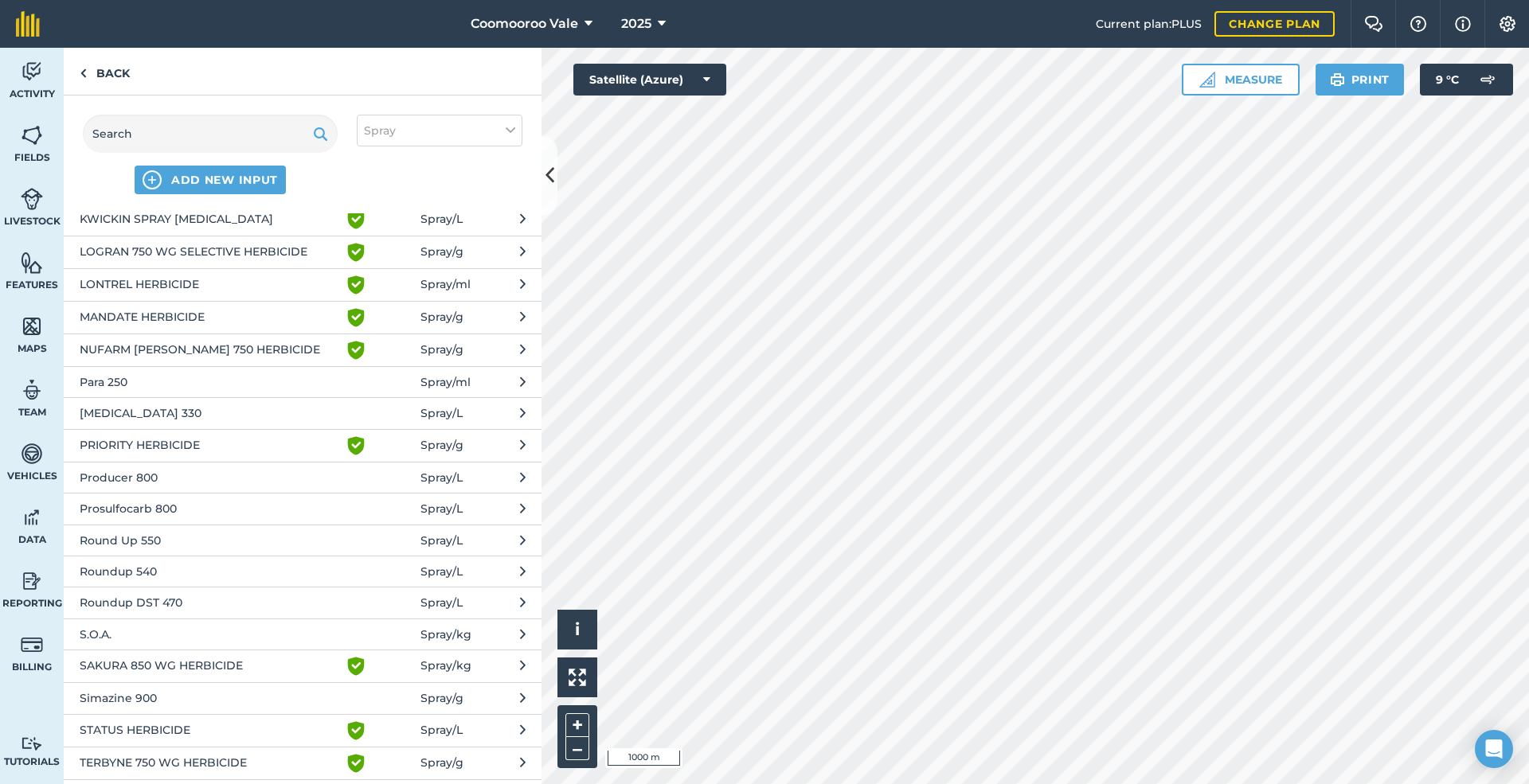
scroll to position [796, 0]
click at [194, 402] on span "[MEDICAL_DATA] 330" at bounding box center [210, 410] width 261 height 17
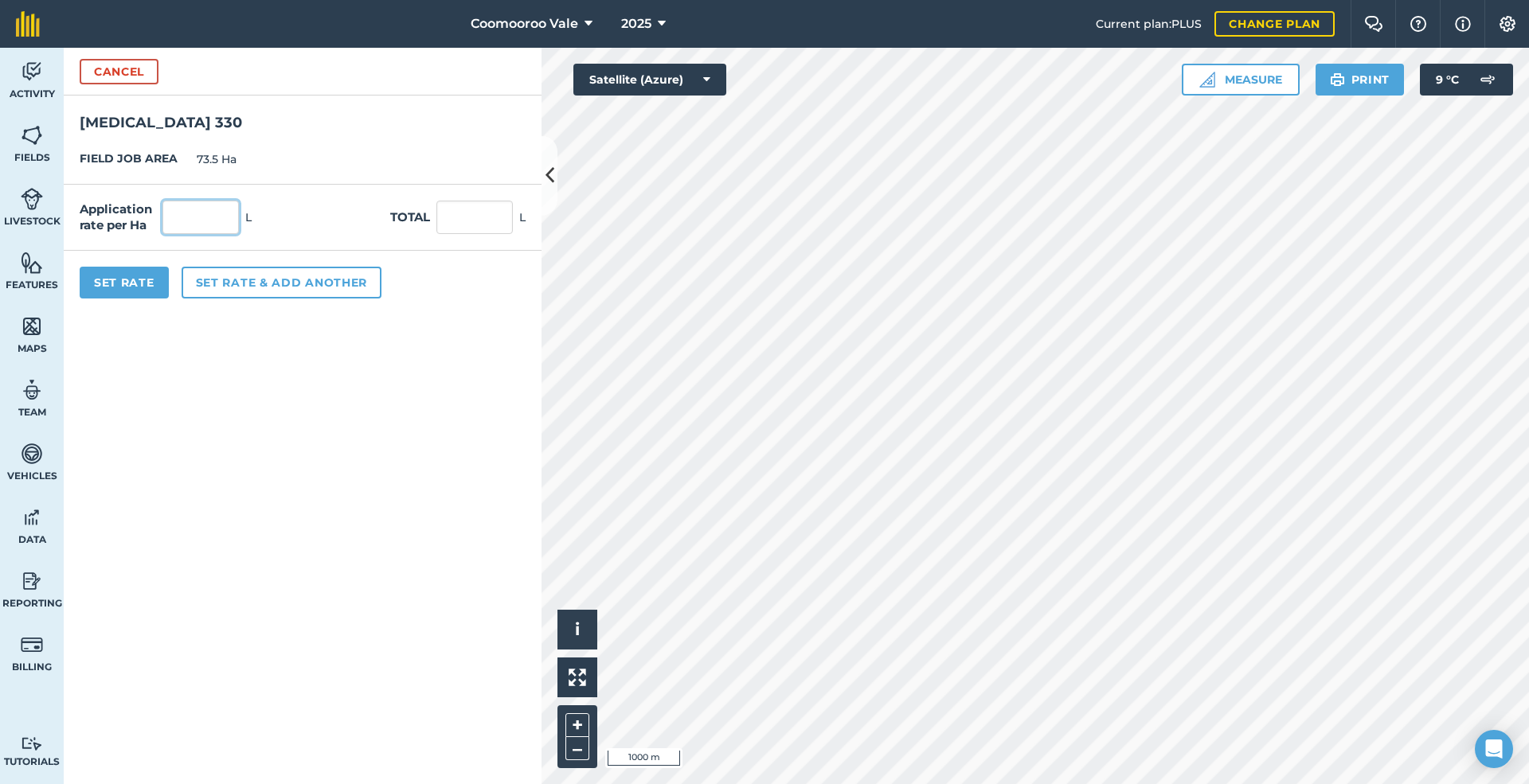
click at [224, 221] on input "text" at bounding box center [200, 216] width 76 height 33
type input "5"
type input "367.5"
click at [112, 285] on button "Set Rate" at bounding box center [124, 282] width 89 height 31
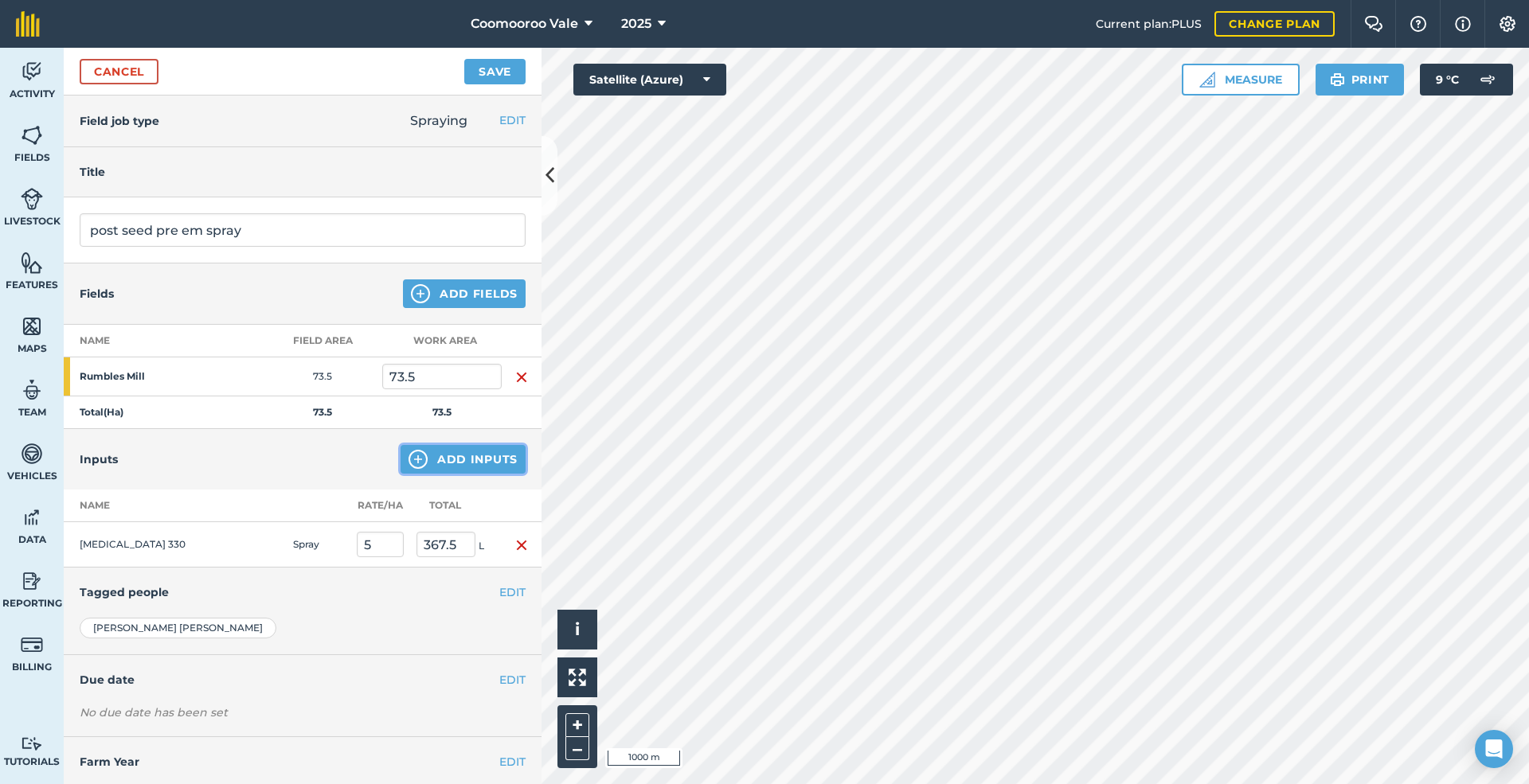
click at [464, 459] on button "Add Inputs" at bounding box center [463, 459] width 125 height 29
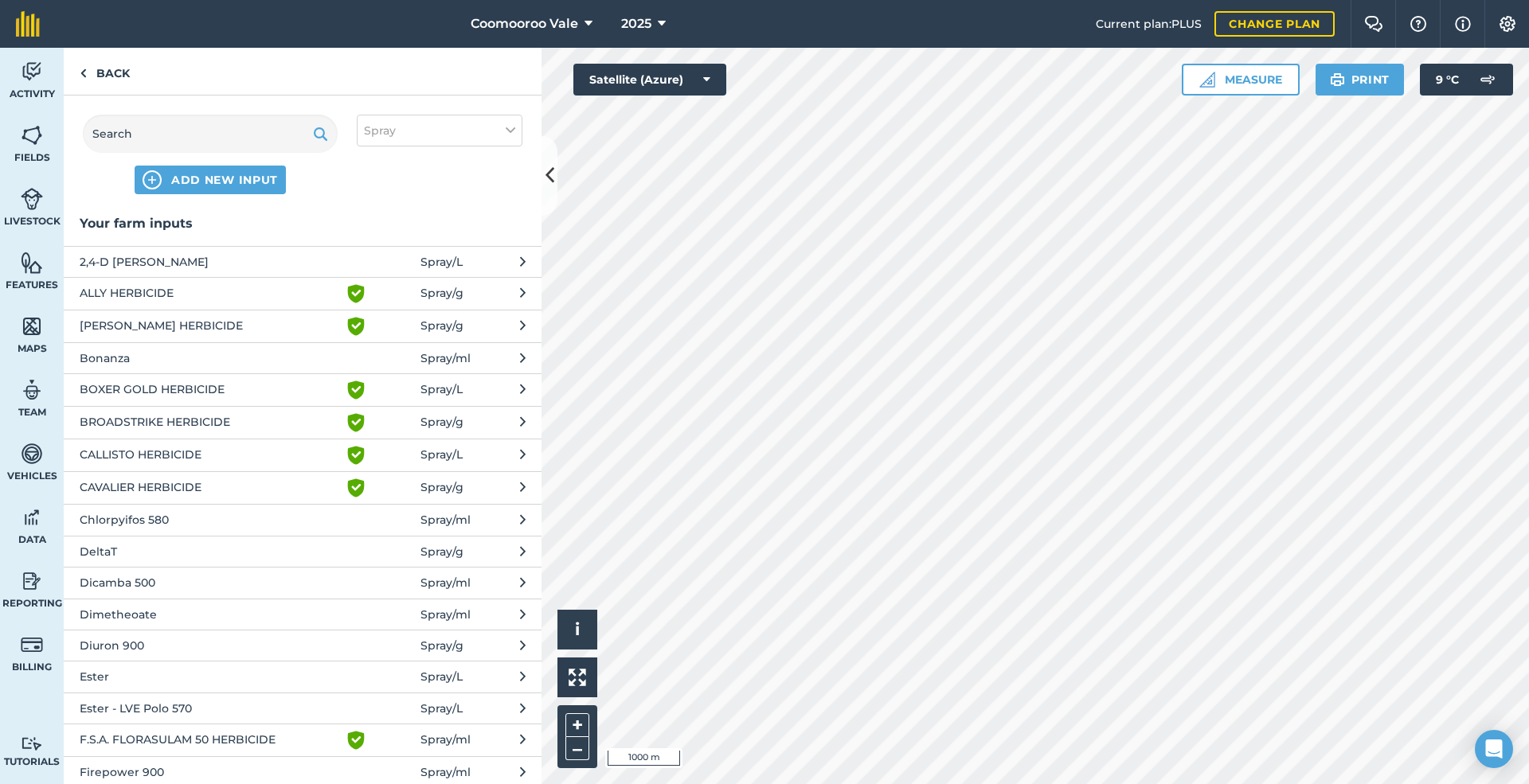
click at [151, 545] on span "DeltaT" at bounding box center [210, 551] width 261 height 17
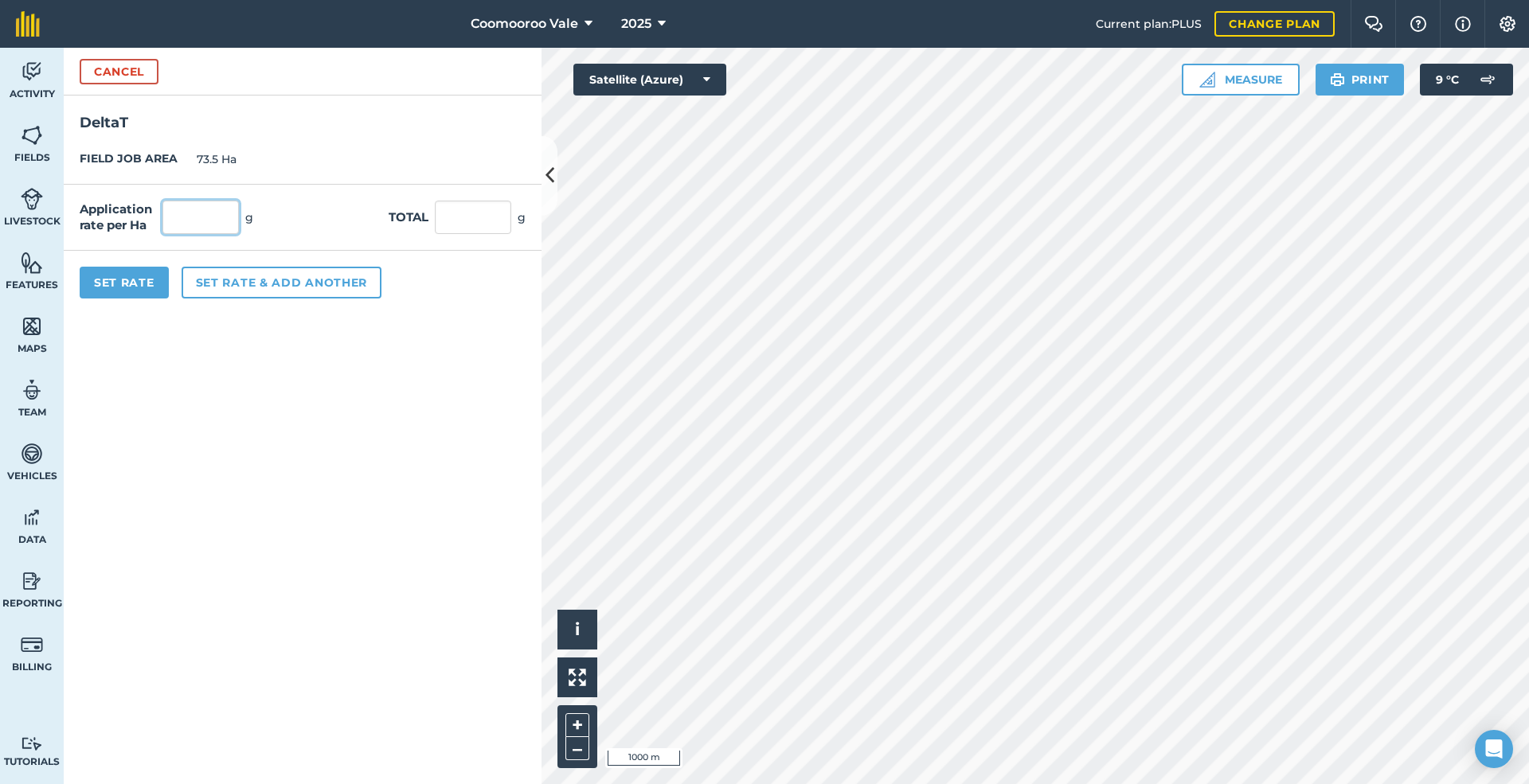
click at [212, 211] on input "text" at bounding box center [200, 216] width 76 height 33
type input "2"
type input "147"
click at [141, 277] on button "Set Rate" at bounding box center [124, 282] width 89 height 31
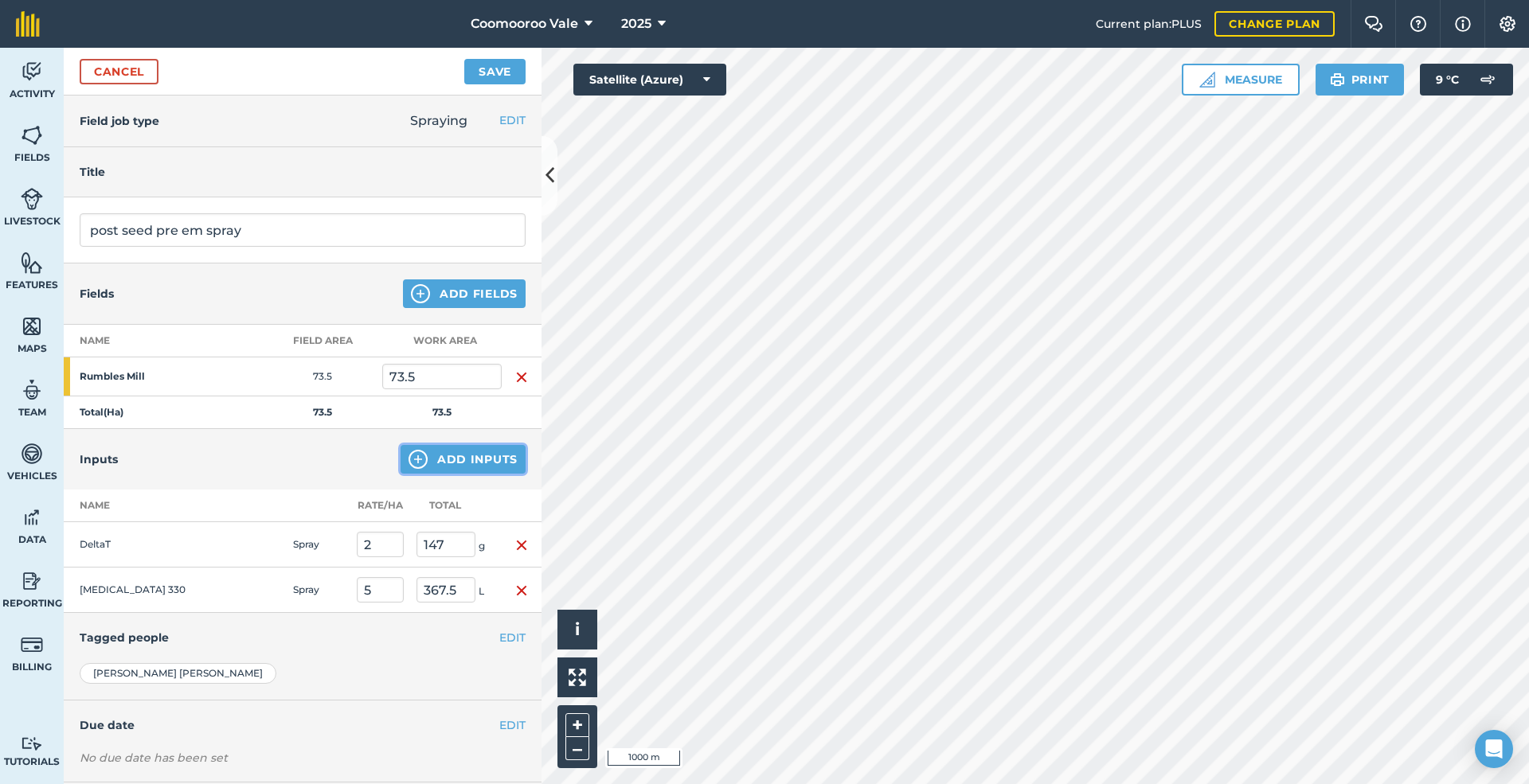
click at [431, 451] on button "Add Inputs" at bounding box center [463, 459] width 125 height 29
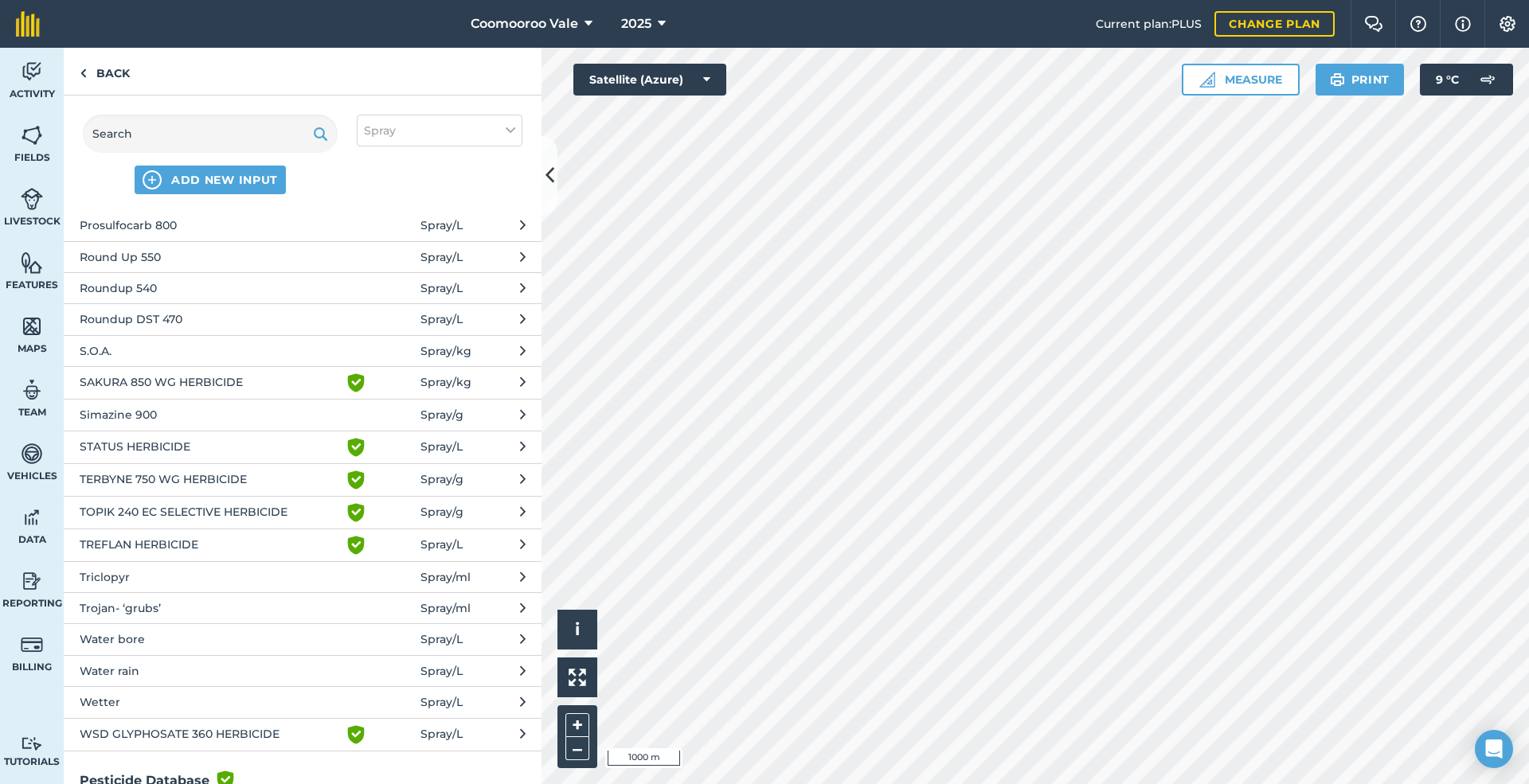
scroll to position [1125, 0]
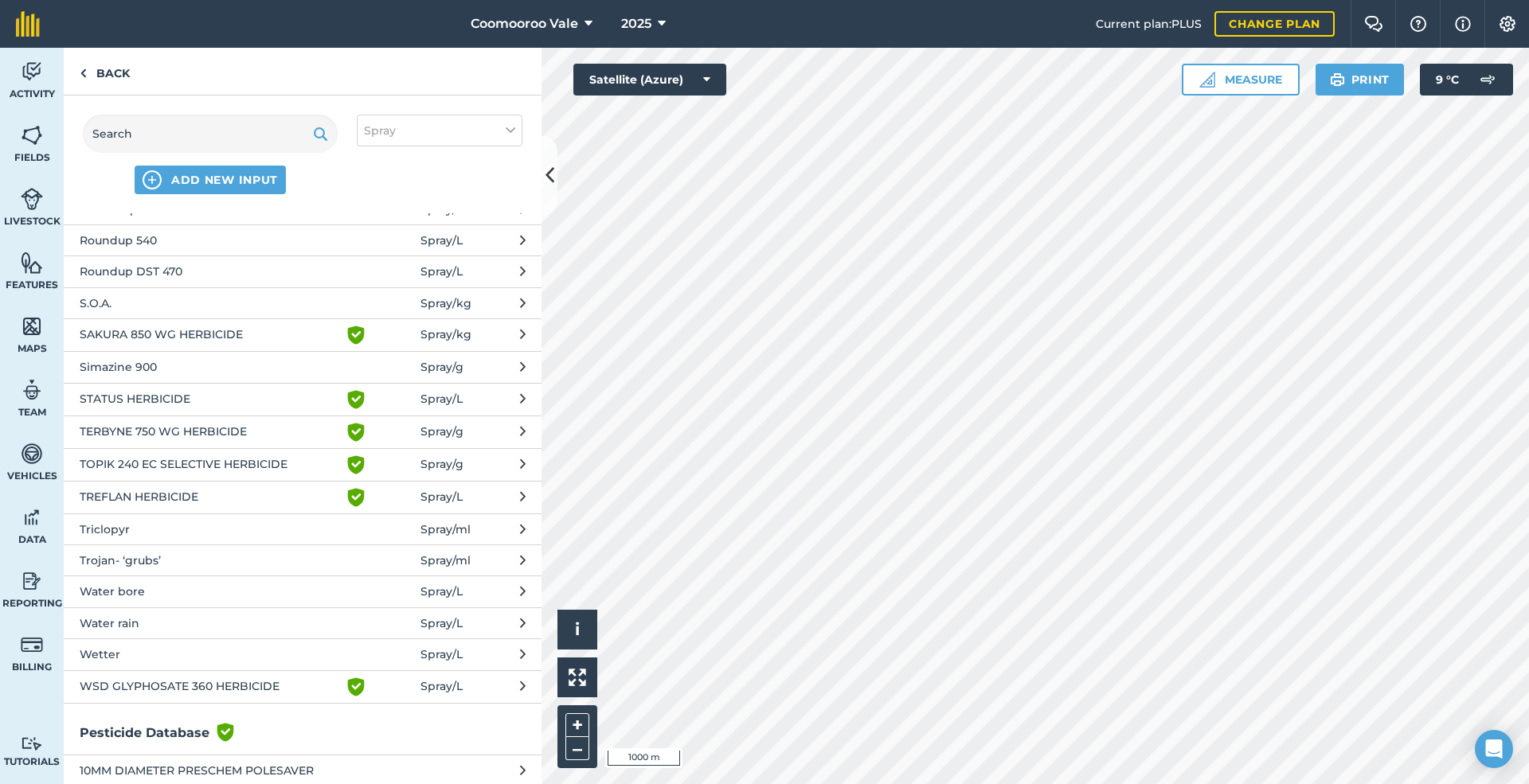
click at [159, 585] on span "Water bore" at bounding box center [210, 591] width 261 height 17
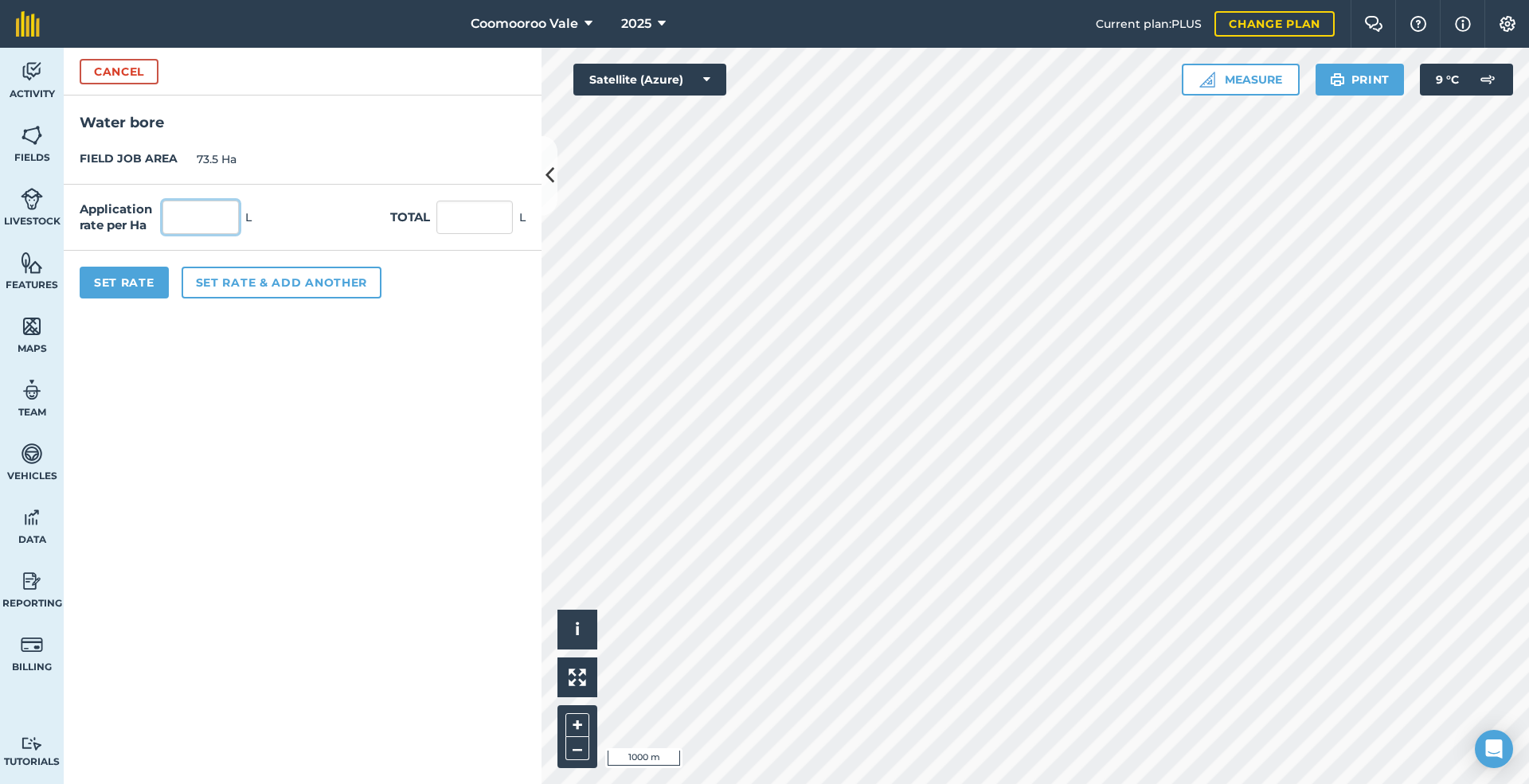
click at [205, 221] on input "text" at bounding box center [200, 216] width 76 height 33
type input "80"
type input "5,880"
click at [124, 282] on button "Set Rate" at bounding box center [124, 282] width 89 height 31
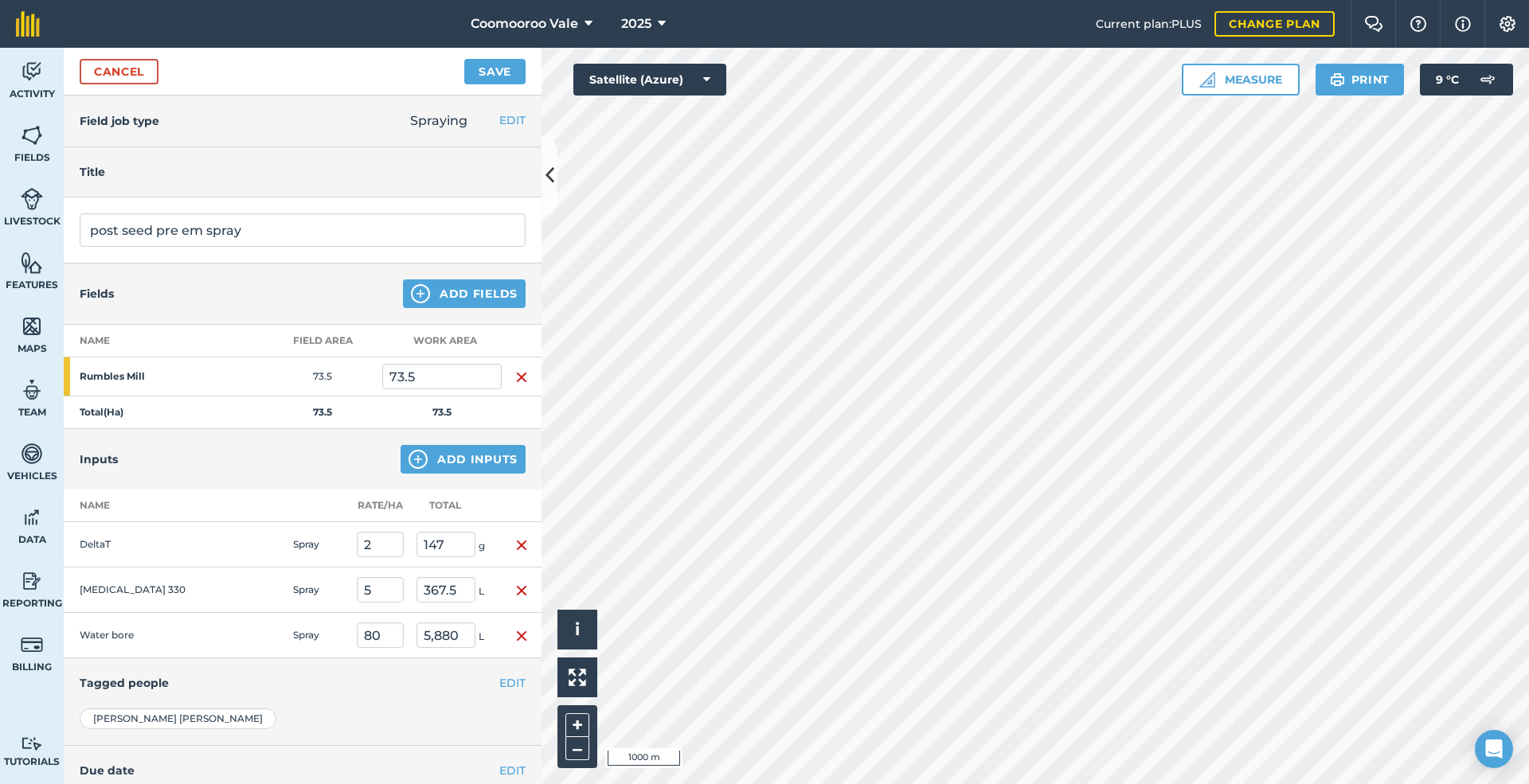
click at [192, 772] on h4 "Due date" at bounding box center [303, 770] width 446 height 17
click at [501, 771] on button "EDIT" at bounding box center [512, 770] width 26 height 17
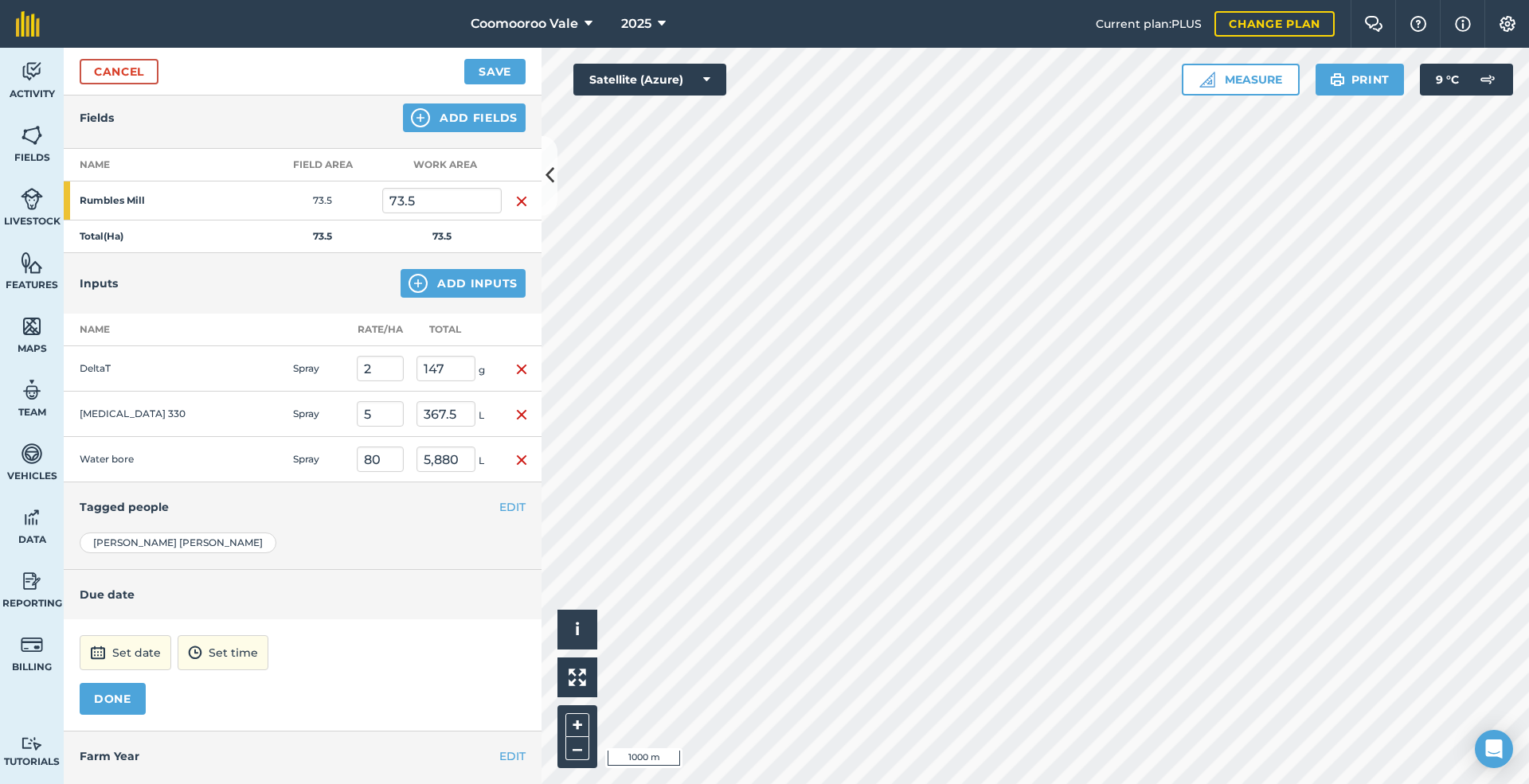
scroll to position [208, 0]
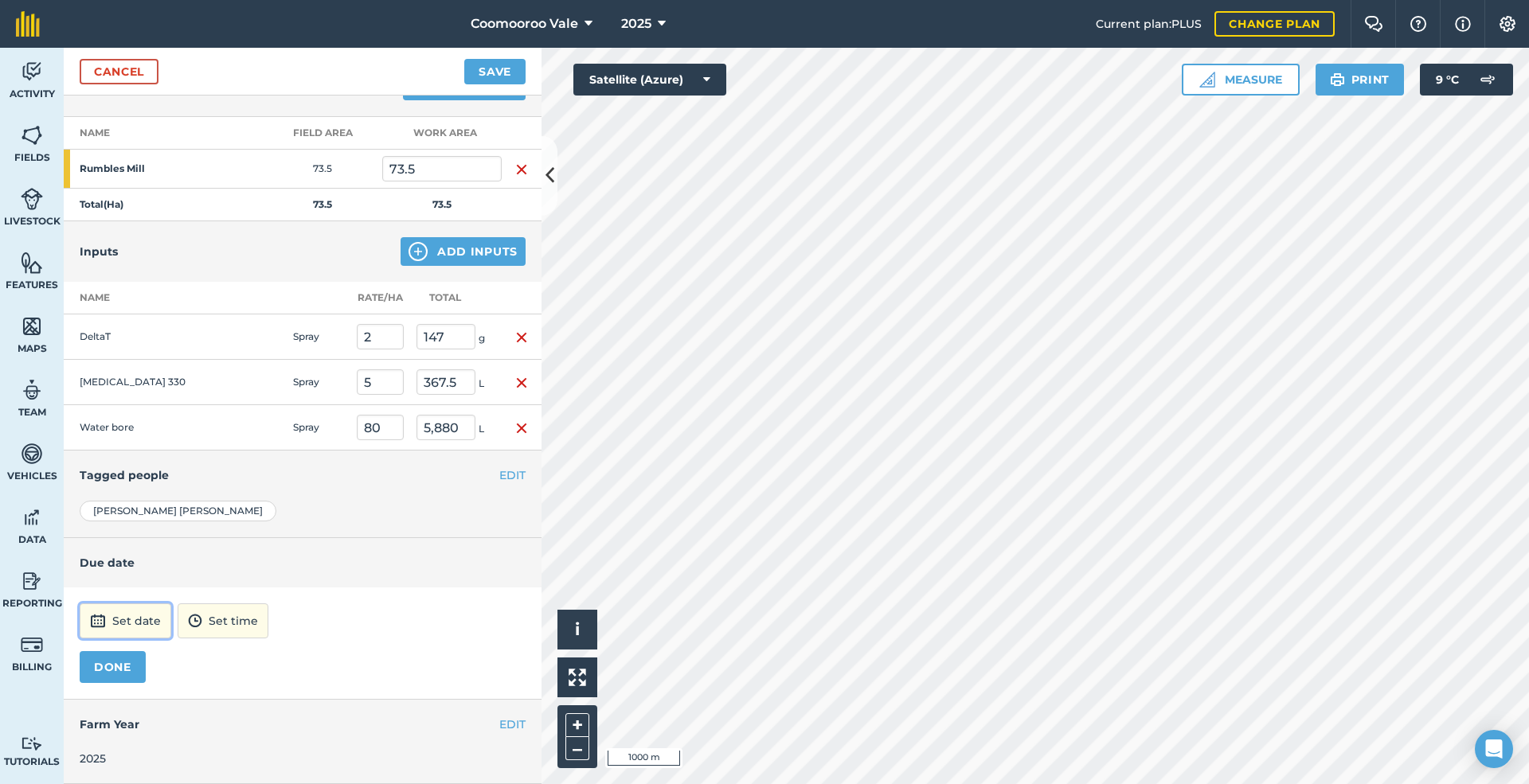
click at [131, 619] on button "Set date" at bounding box center [126, 621] width 92 height 35
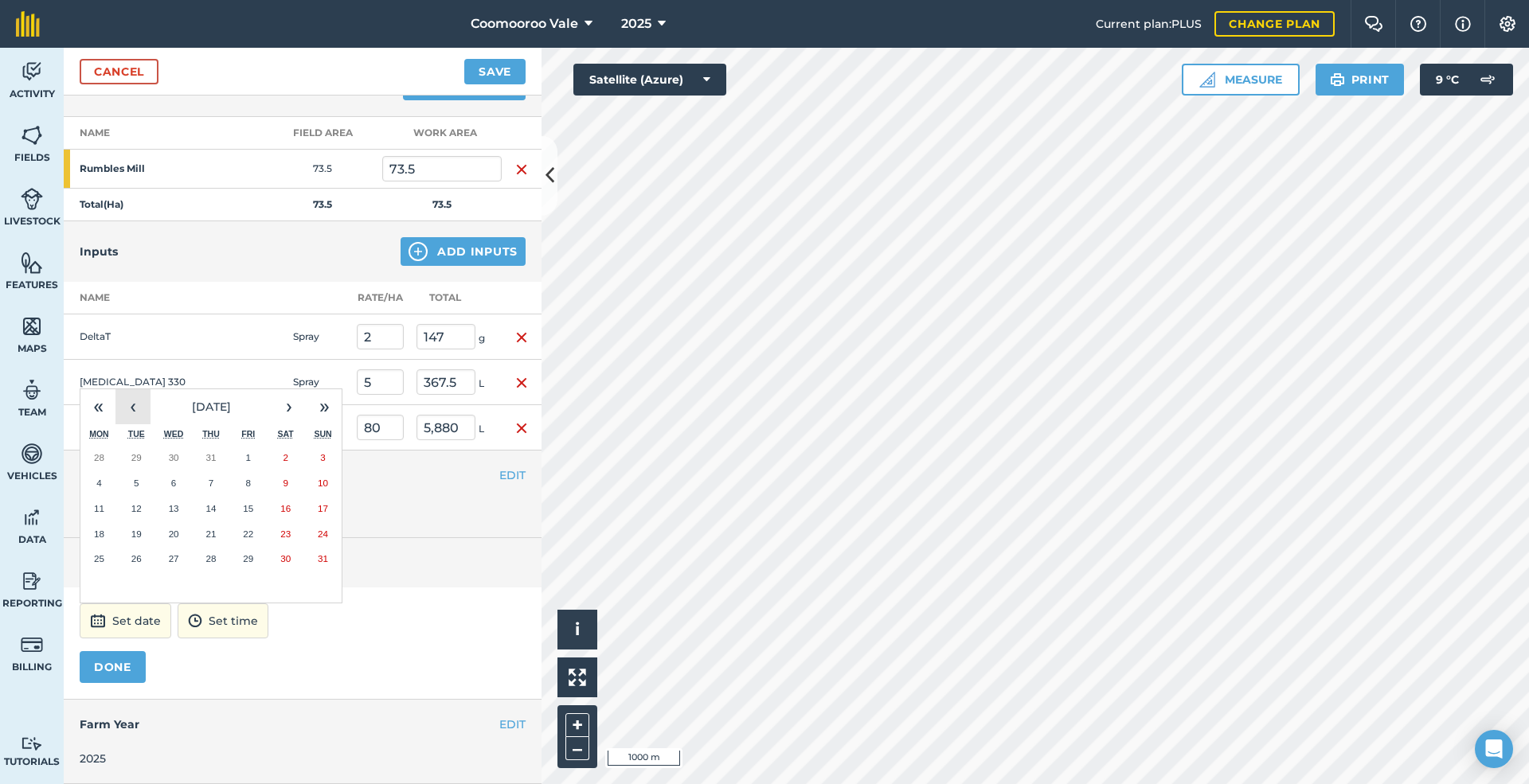
click at [132, 409] on button "‹" at bounding box center [133, 406] width 35 height 35
click at [175, 559] on abbr "25" at bounding box center [174, 559] width 11 height 11
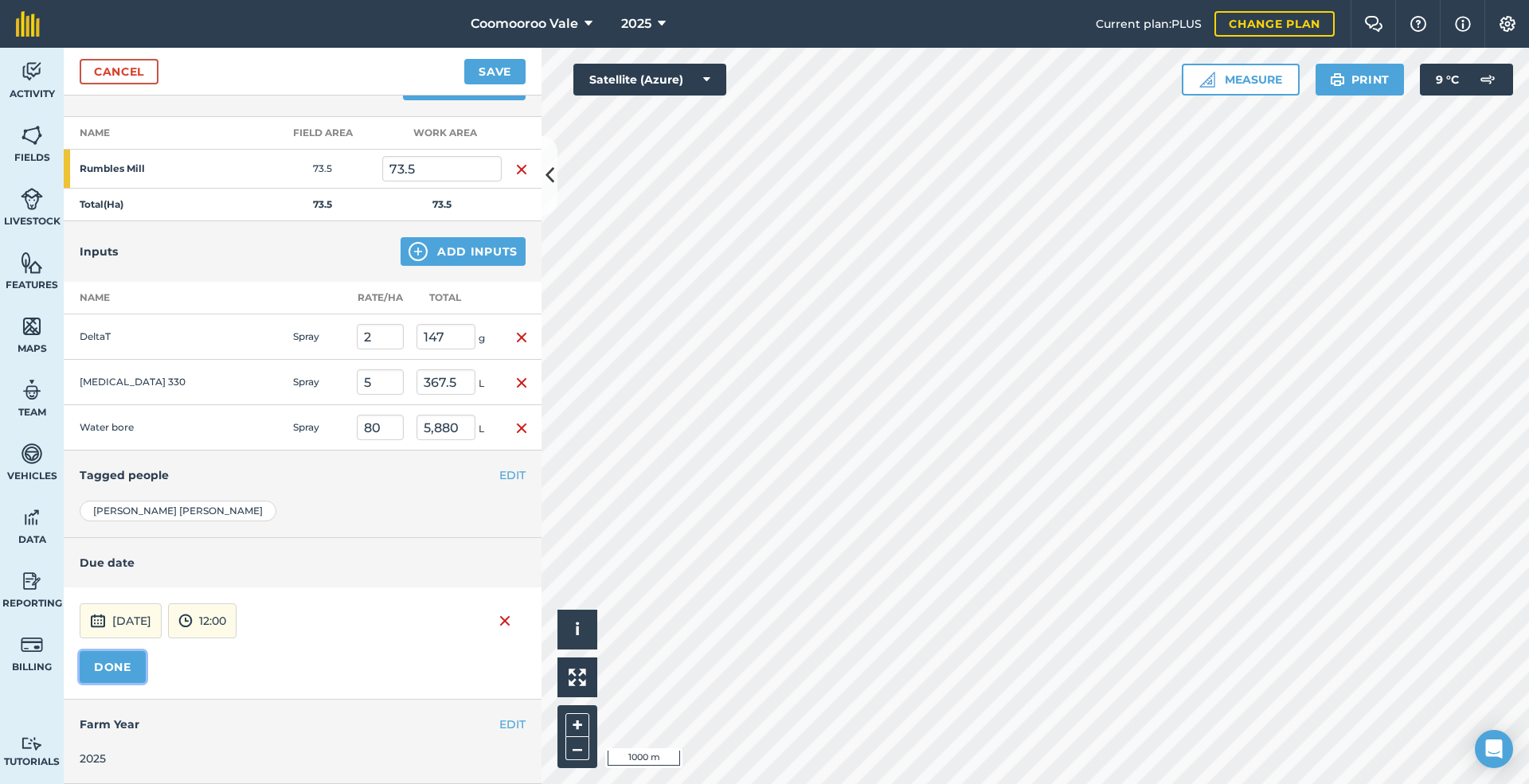
click at [119, 662] on button "DONE" at bounding box center [113, 666] width 66 height 31
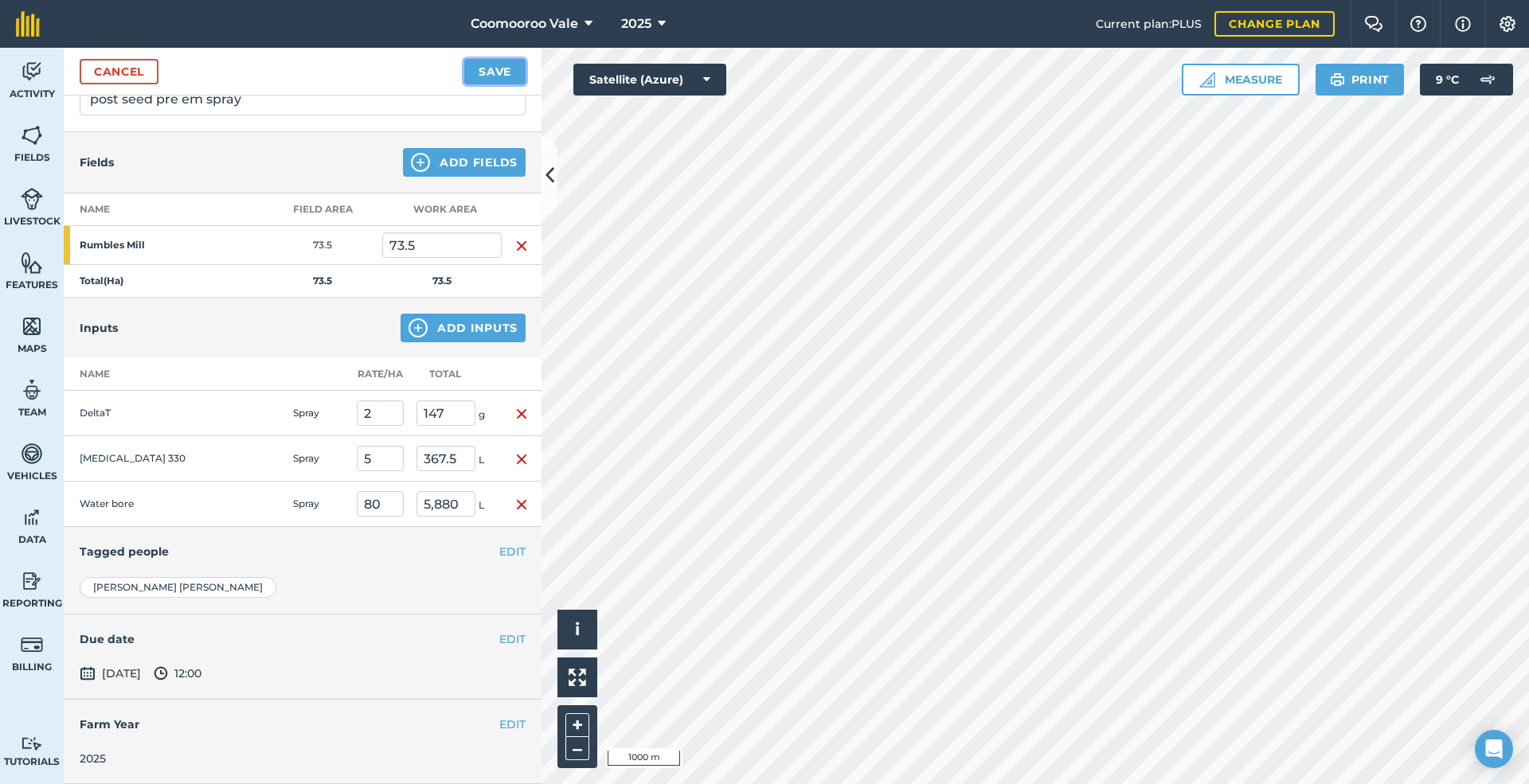
click at [503, 68] on button "Save" at bounding box center [495, 72] width 61 height 25
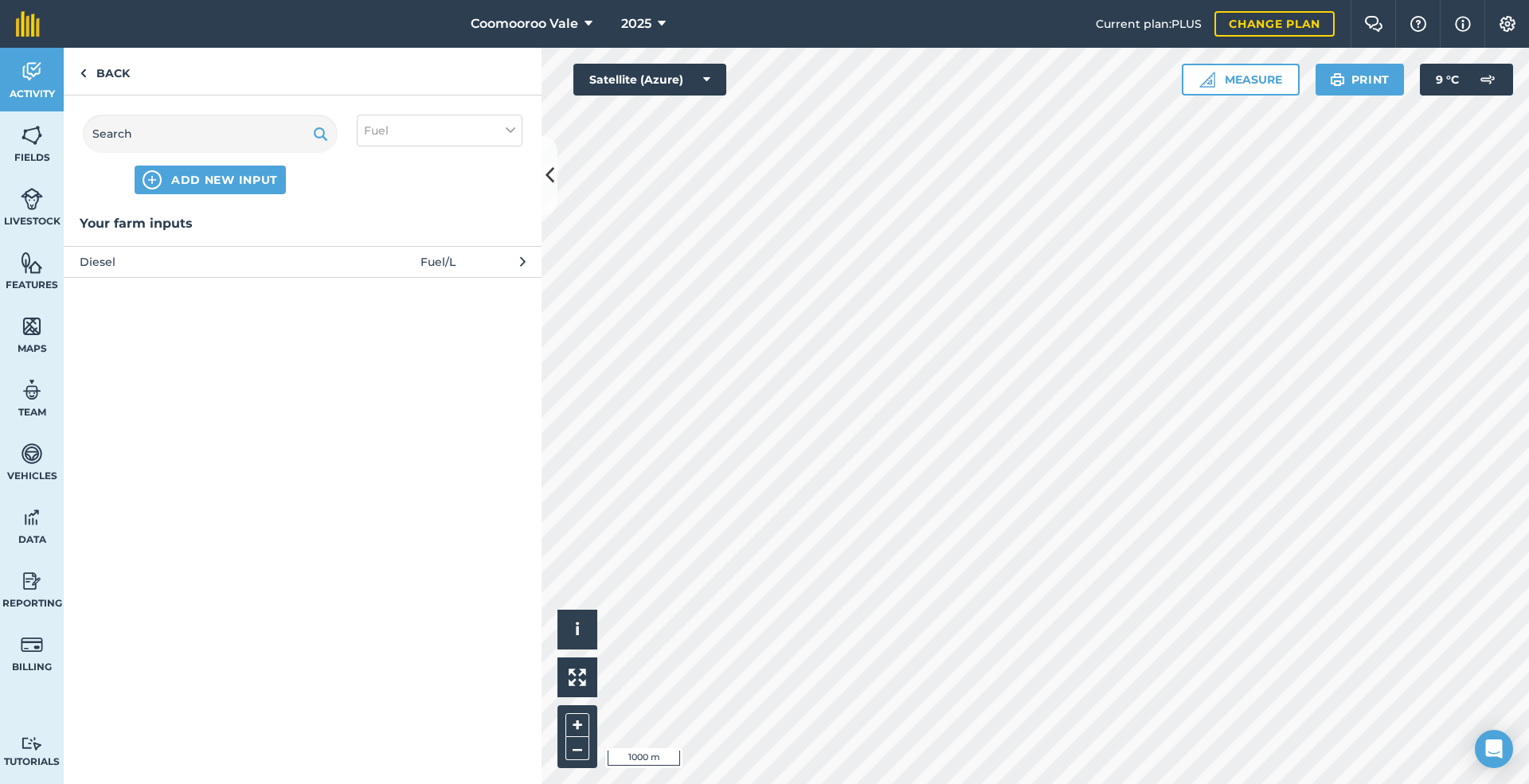
click at [151, 256] on span "Diesel" at bounding box center [210, 261] width 261 height 17
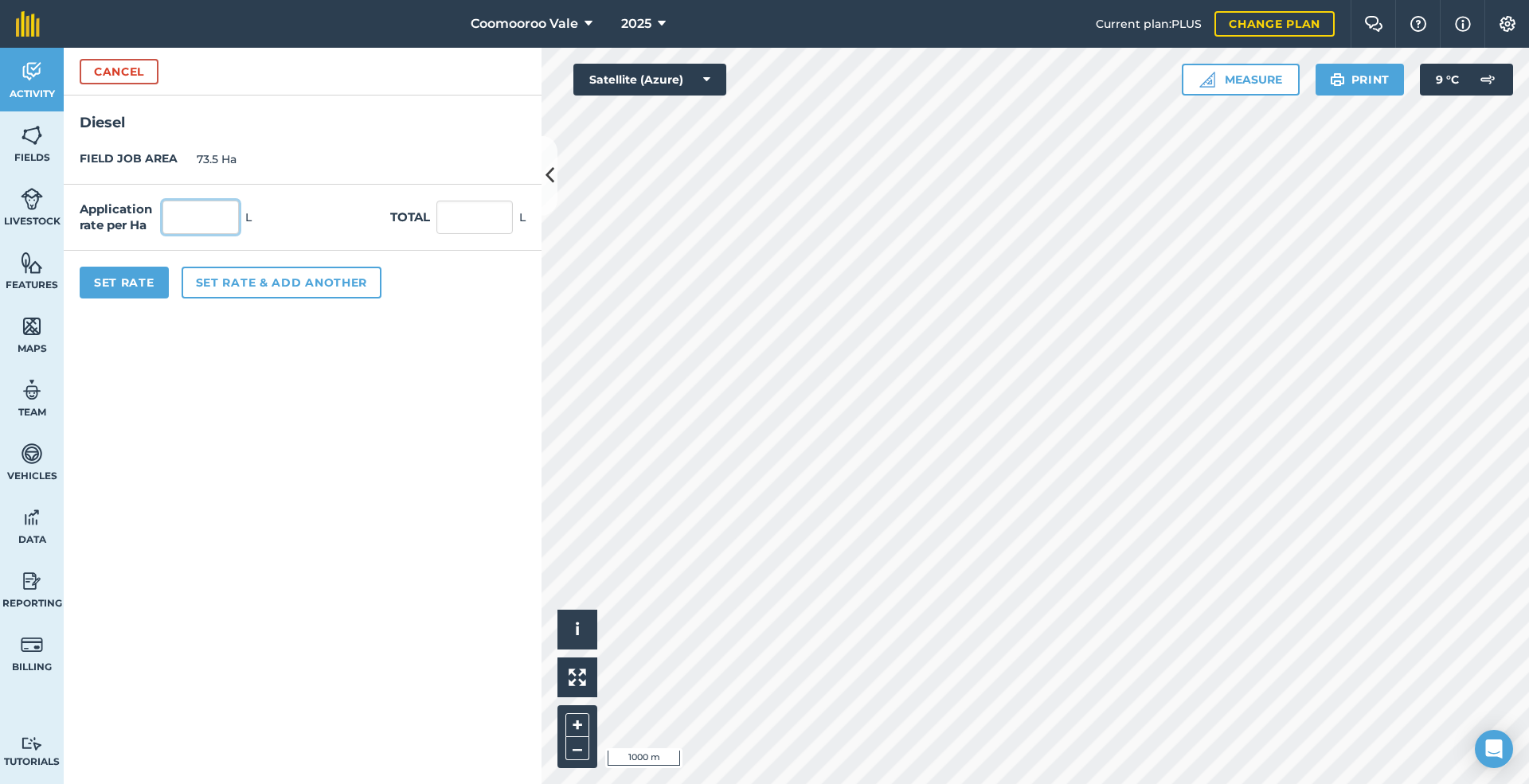
click at [202, 214] on input "text" at bounding box center [200, 216] width 76 height 33
type input "0.5"
type input "36.75"
click at [118, 281] on button "Set Rate" at bounding box center [124, 282] width 89 height 31
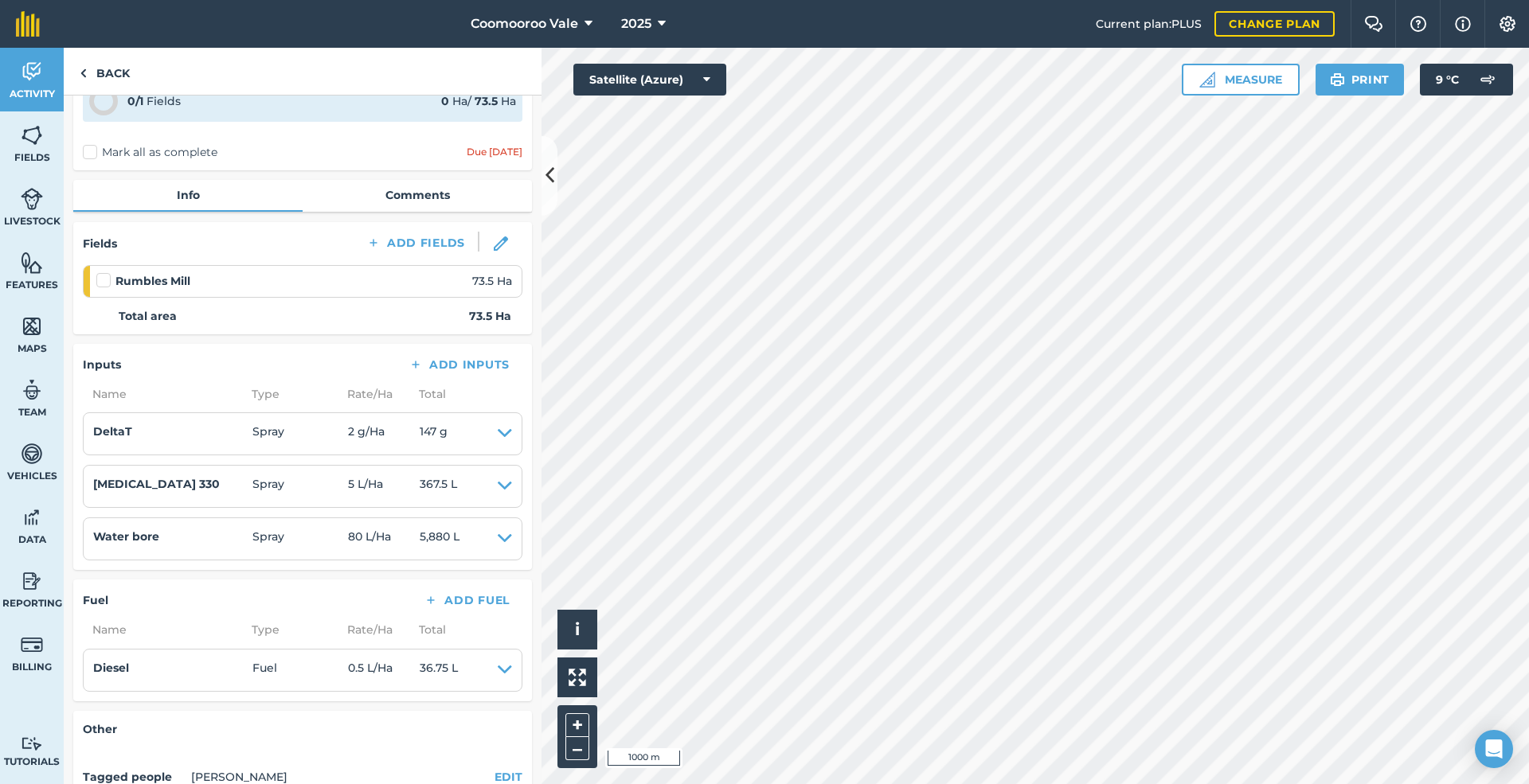
scroll to position [46, 0]
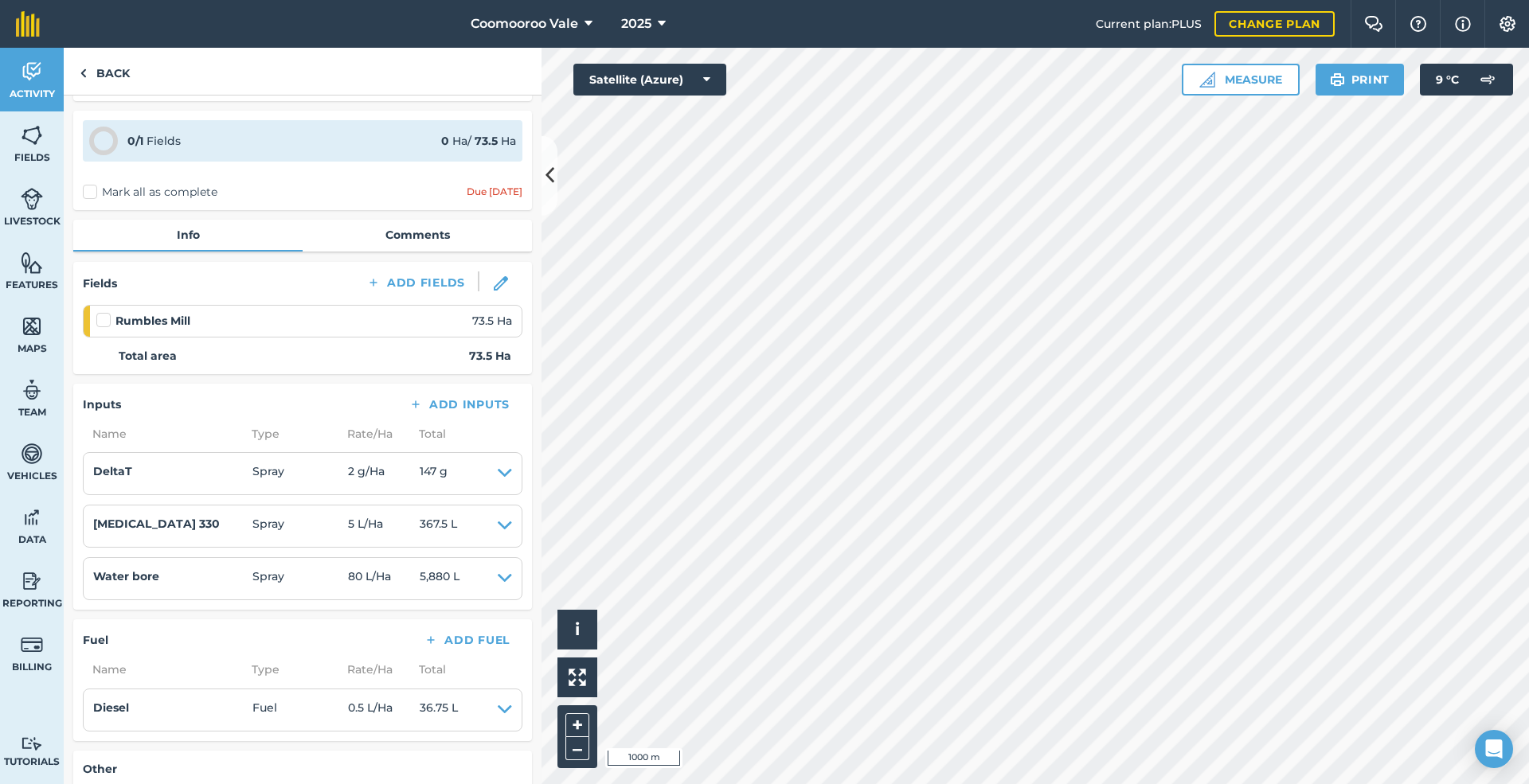
click at [93, 189] on label "Mark all as complete" at bounding box center [150, 192] width 135 height 17
click at [93, 230] on input "Mark all as complete" at bounding box center [88, 235] width 11 height 11
checkbox input "false"
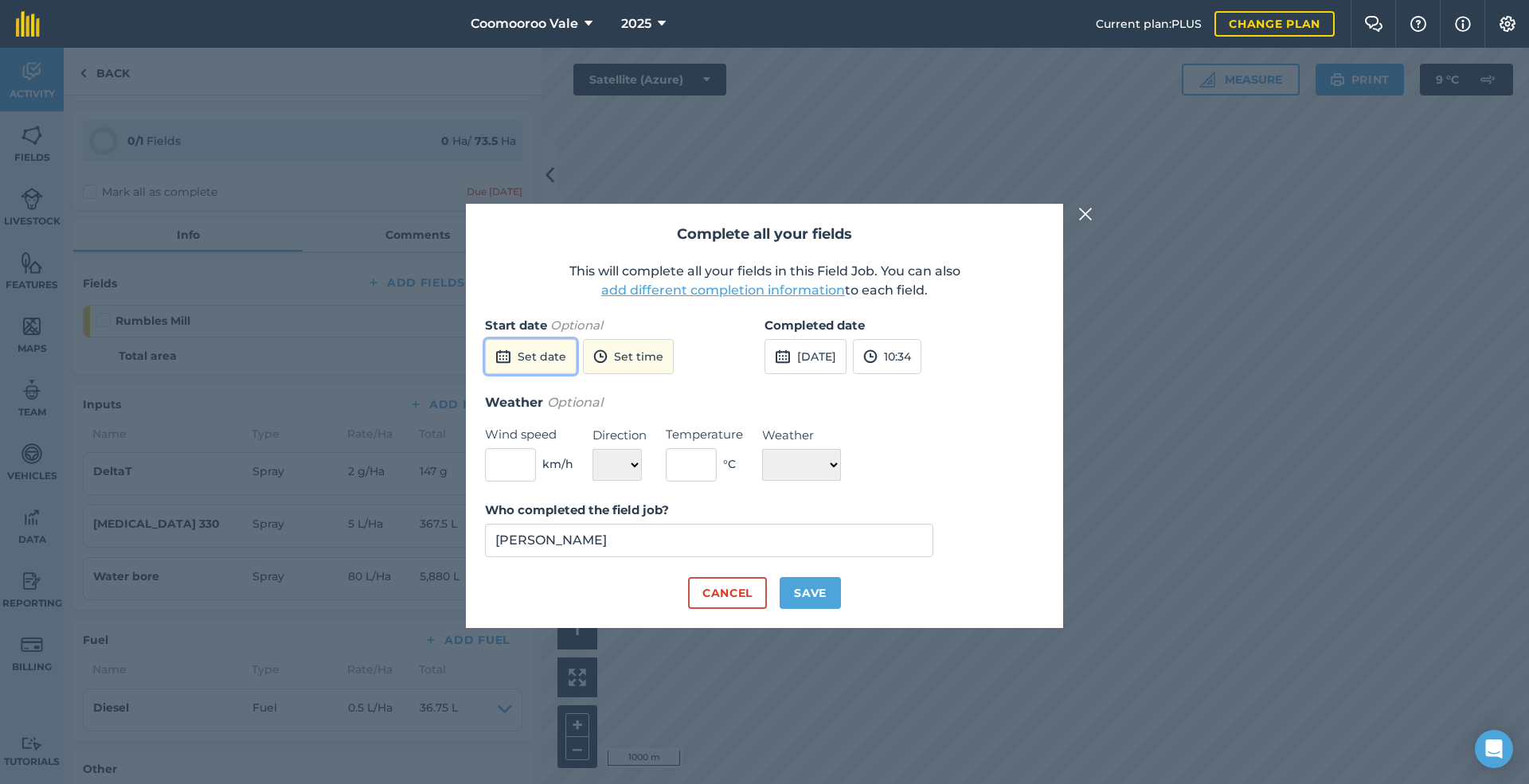
click at [538, 354] on button "Set date" at bounding box center [531, 357] width 92 height 35
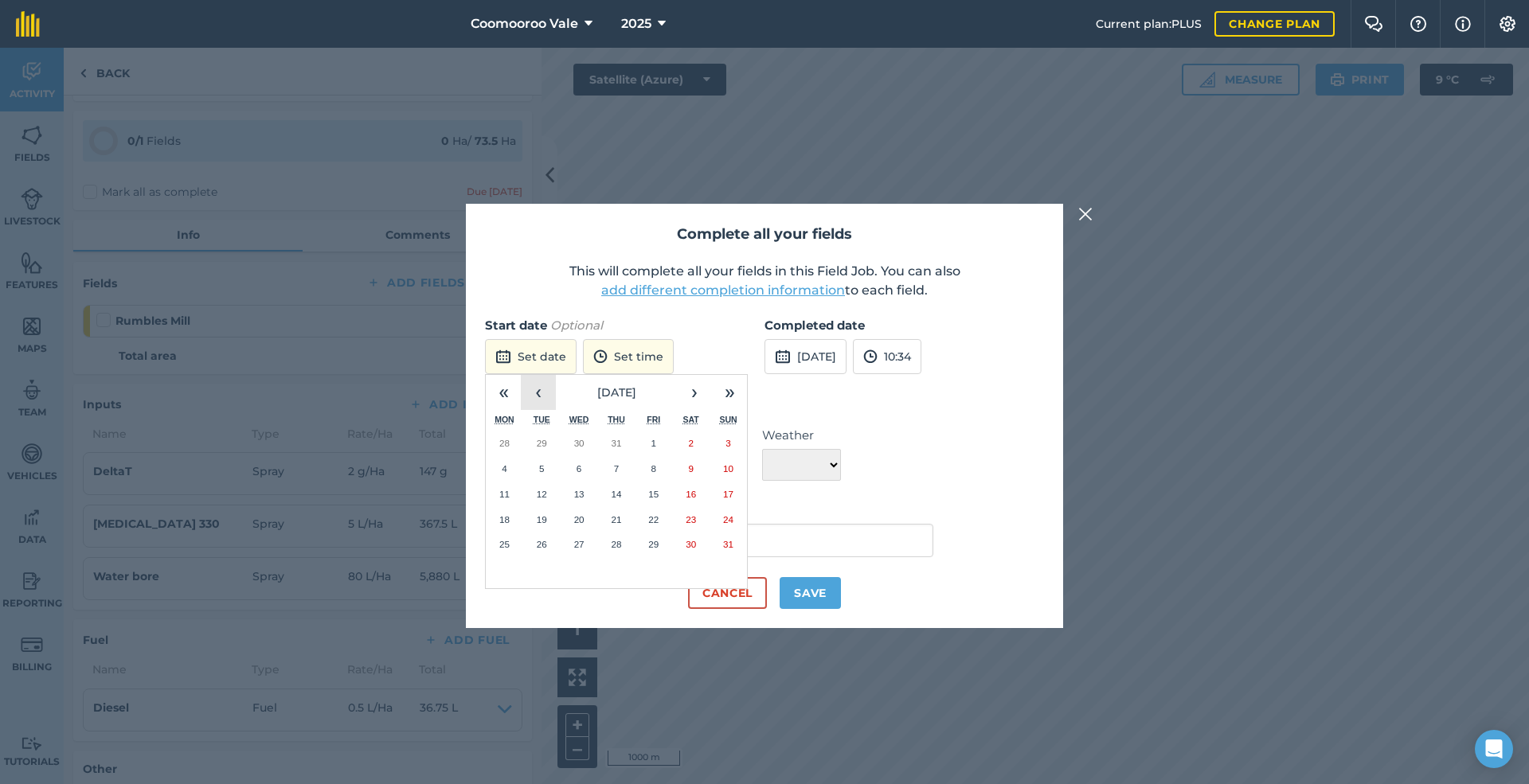
click at [538, 390] on button "‹" at bounding box center [538, 392] width 35 height 35
click at [581, 542] on abbr "25" at bounding box center [579, 544] width 11 height 11
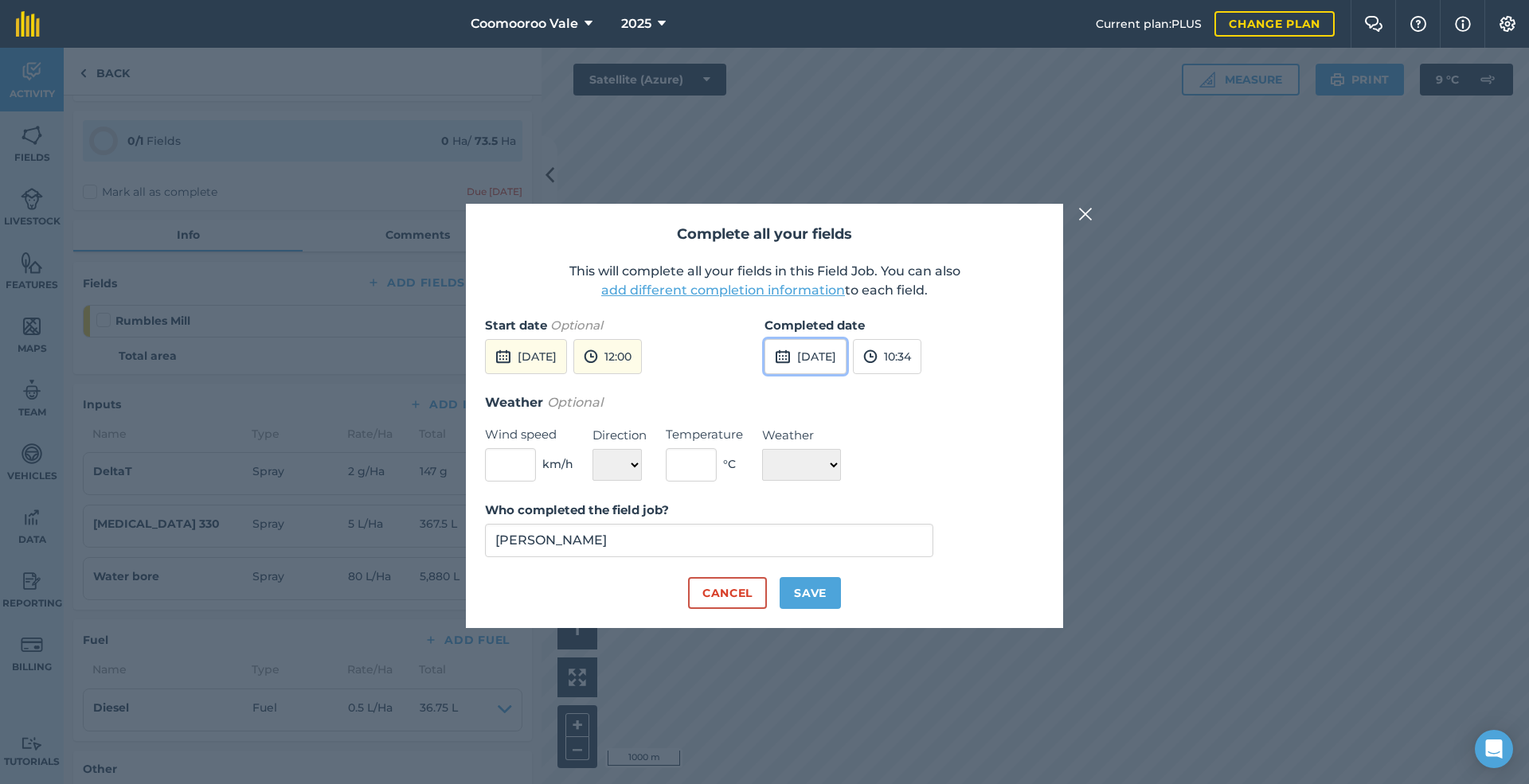
click at [838, 357] on button "[DATE]" at bounding box center [805, 357] width 82 height 35
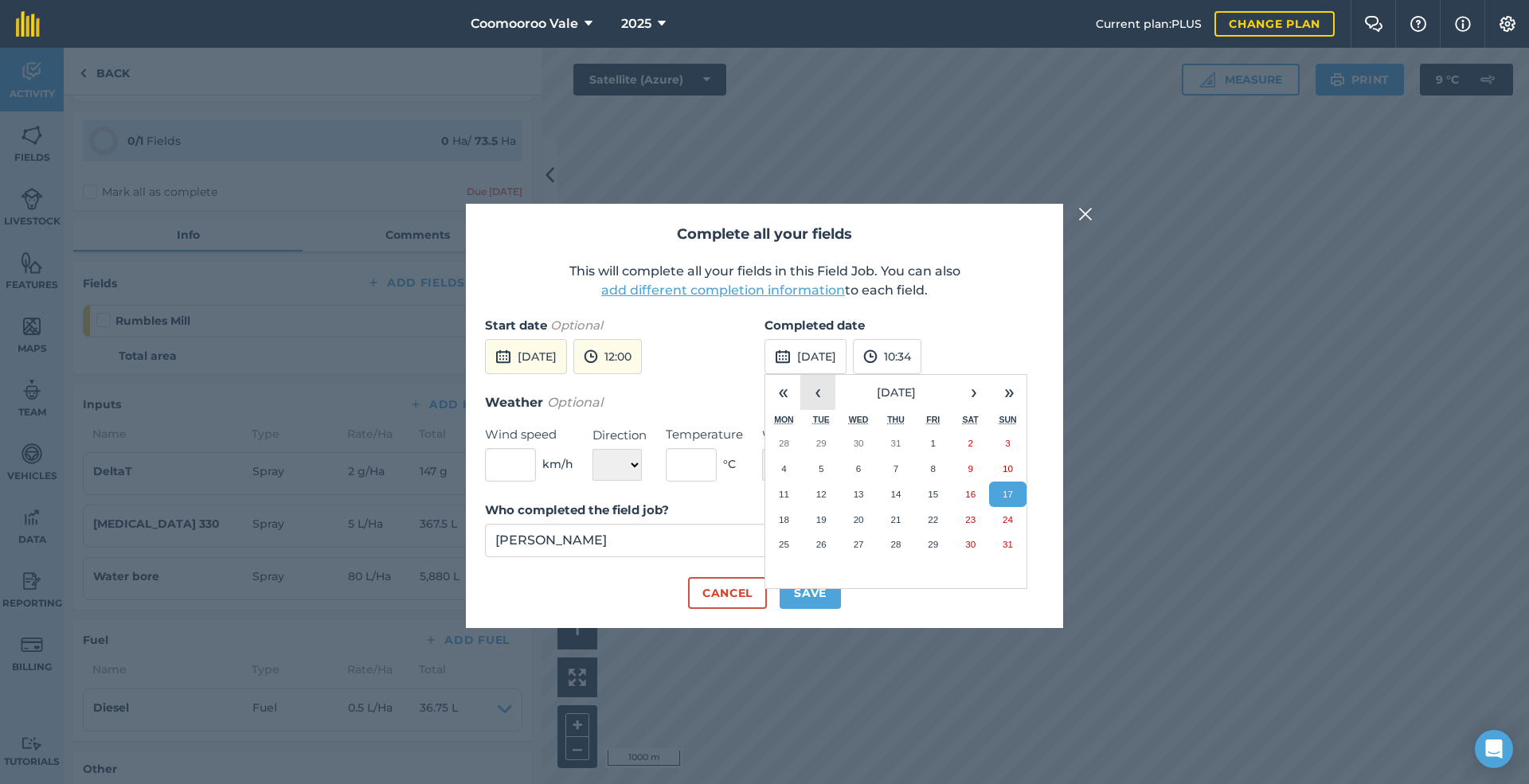
click at [816, 395] on button "‹" at bounding box center [818, 392] width 35 height 35
click at [861, 542] on abbr "25" at bounding box center [859, 544] width 11 height 11
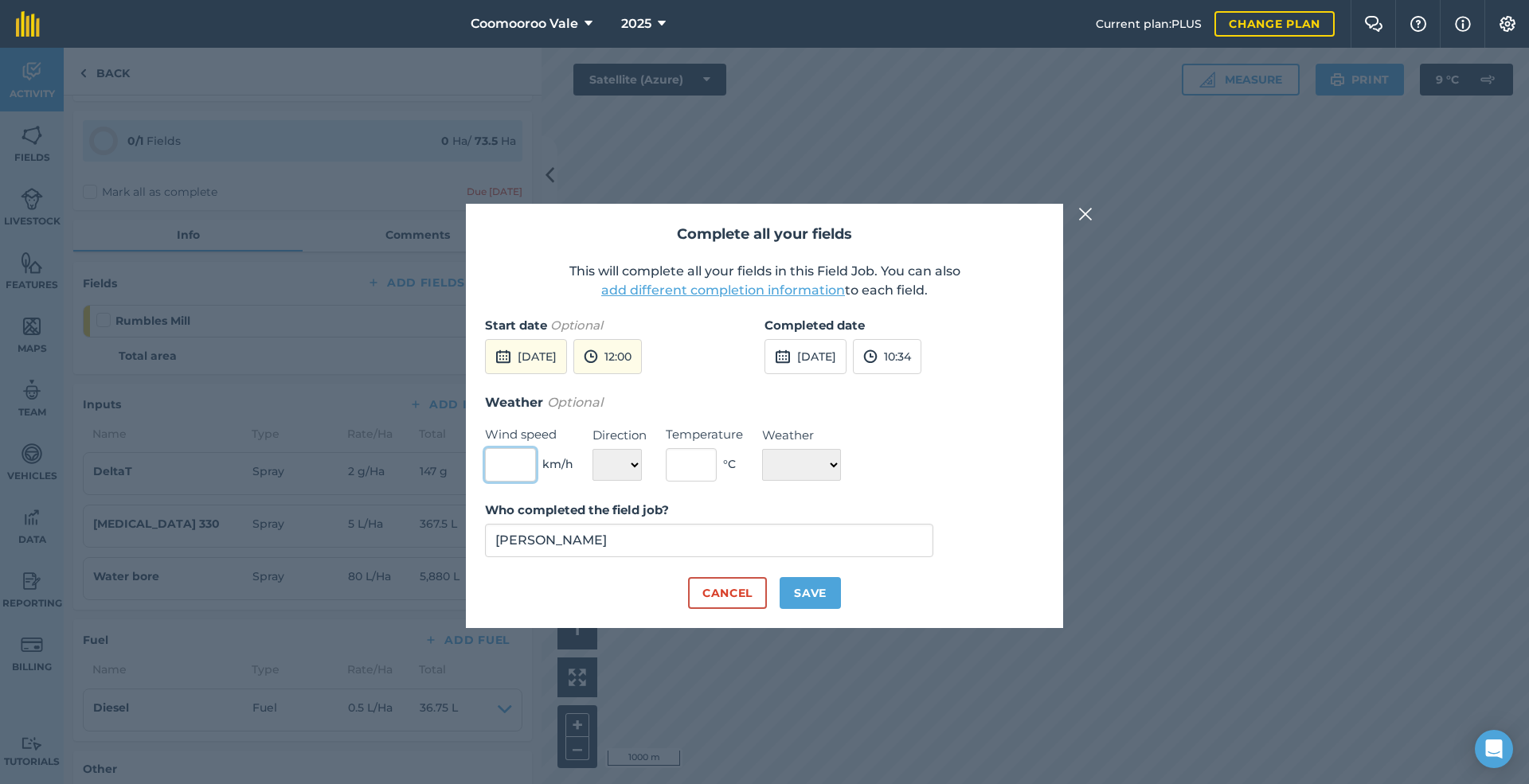
click at [513, 465] on input "text" at bounding box center [510, 464] width 51 height 33
type input "5"
click at [629, 469] on select "N NE E SE S SW W NW" at bounding box center [616, 464] width 49 height 31
select select "N"
click at [592, 449] on select "N NE E SE S SW W NW" at bounding box center [616, 464] width 49 height 31
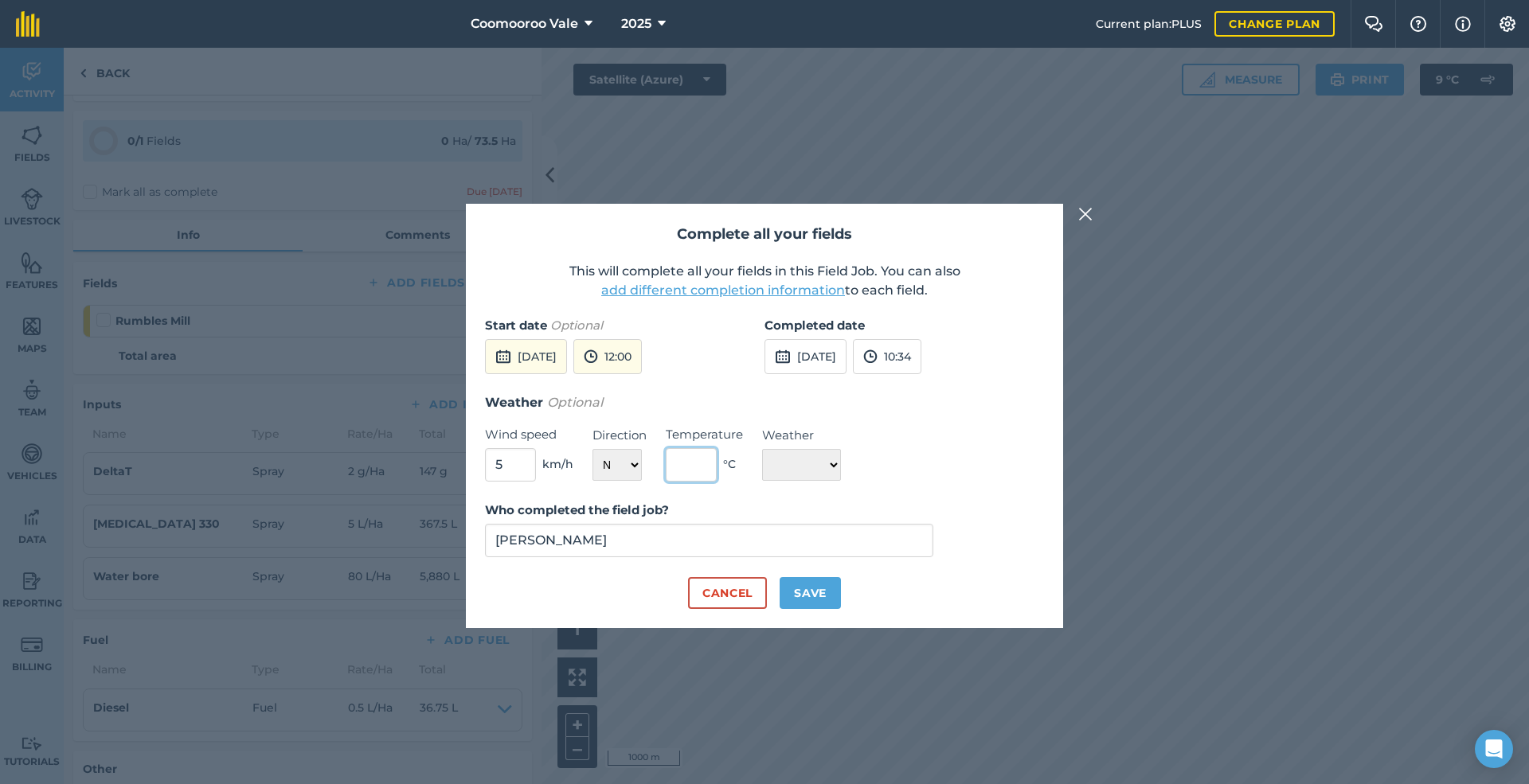
click at [704, 460] on input "text" at bounding box center [691, 464] width 51 height 33
type input "18"
click at [800, 465] on select "☀️ Sunny 🌧 Rainy ⛅️ Cloudy 🌨 Snow ❄️ Icy" at bounding box center [801, 464] width 79 height 31
select select "Sunny"
click at [762, 449] on select "☀️ Sunny 🌧 Rainy ⛅️ Cloudy 🌨 Snow ❄️ Icy" at bounding box center [801, 464] width 79 height 31
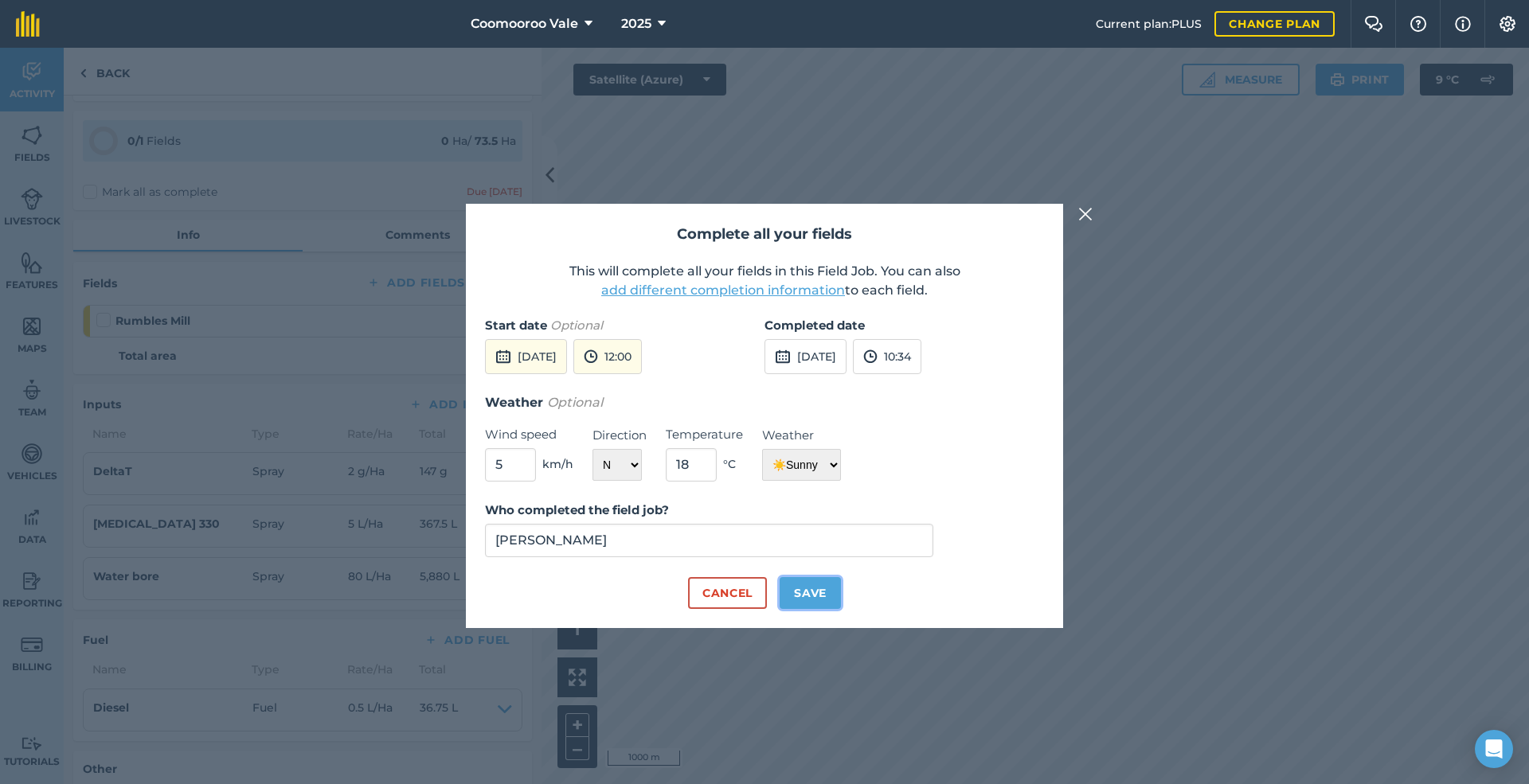
click at [810, 590] on button "Save" at bounding box center [810, 593] width 61 height 31
checkbox input "true"
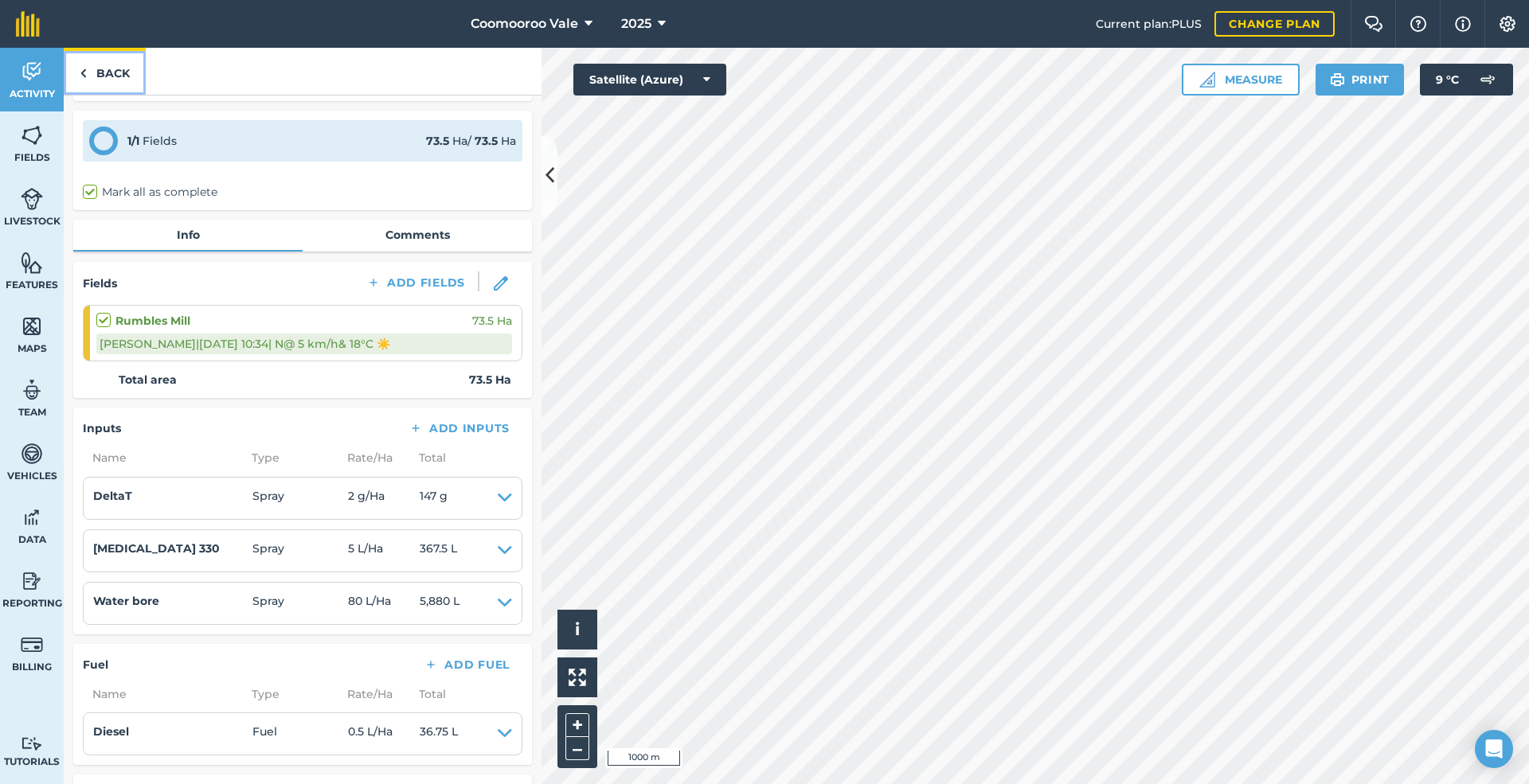
click at [106, 66] on link "Back" at bounding box center [104, 71] width 82 height 47
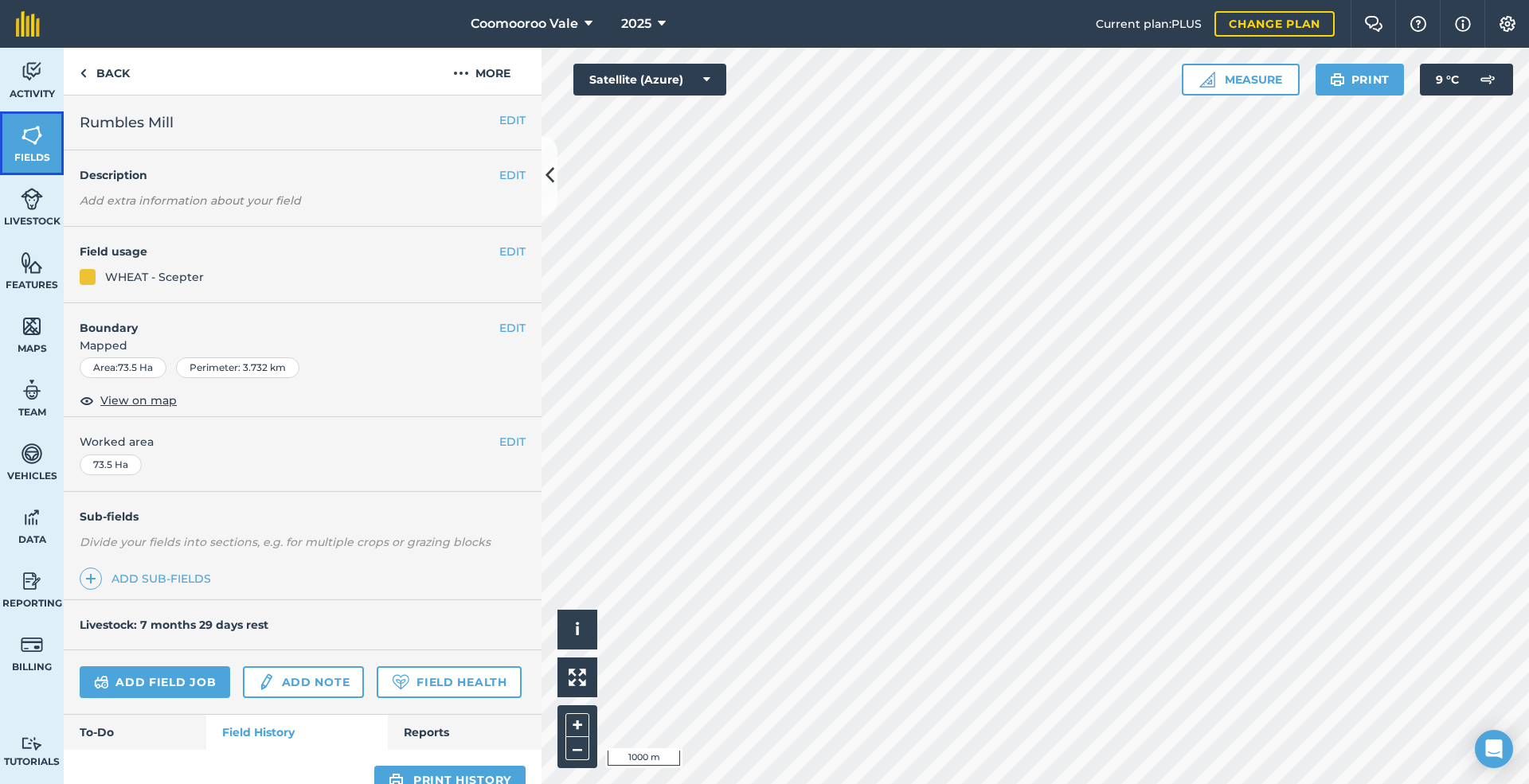
click at [22, 150] on link "Fields" at bounding box center [31, 143] width 64 height 64
